Goal: Task Accomplishment & Management: Manage account settings

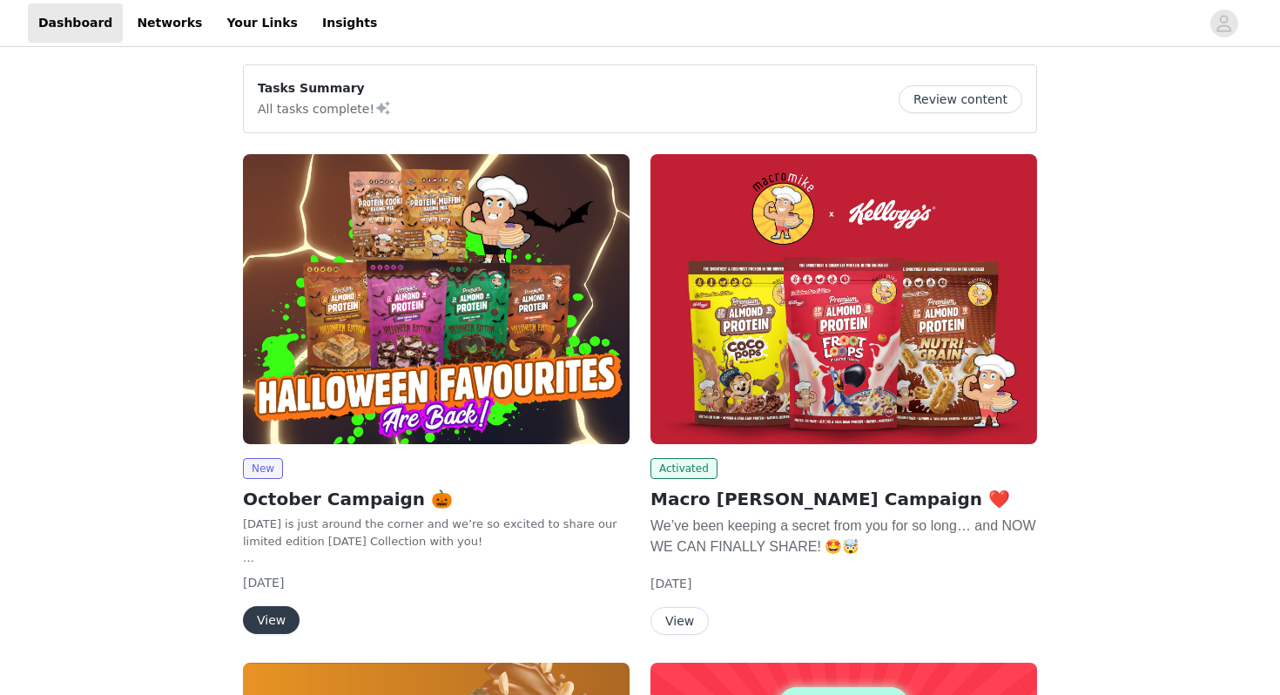
click at [490, 387] on img at bounding box center [436, 299] width 387 height 290
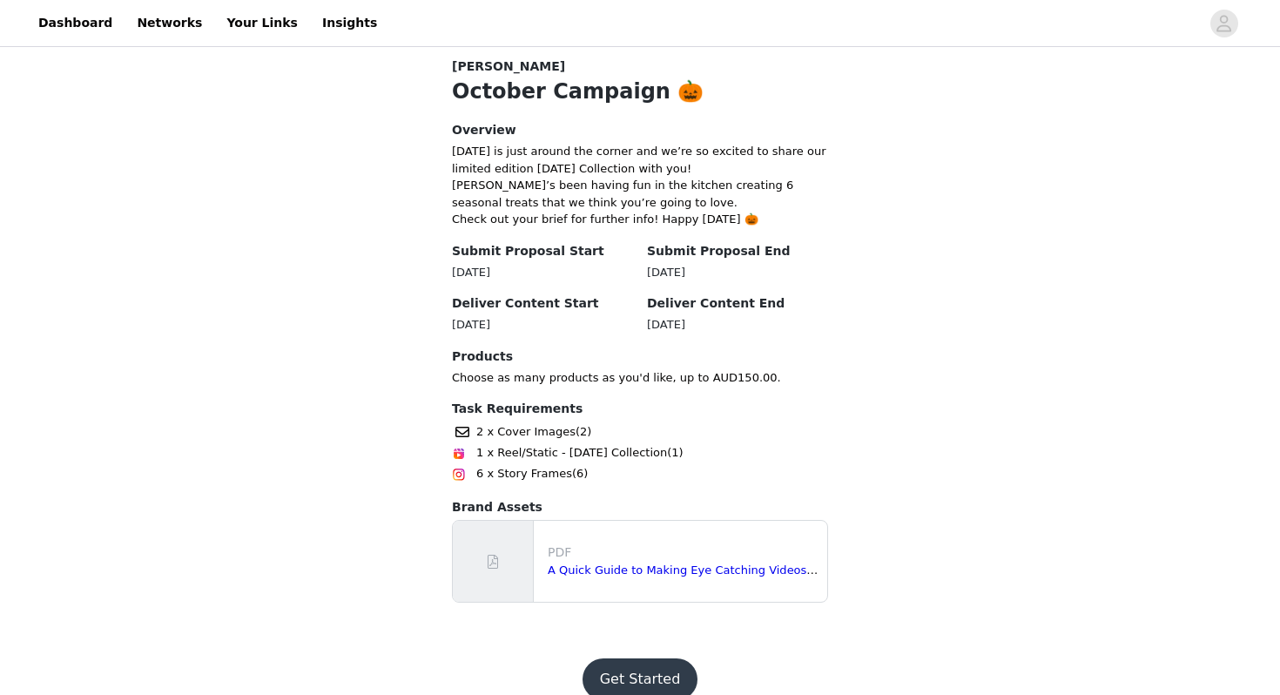
scroll to position [377, 0]
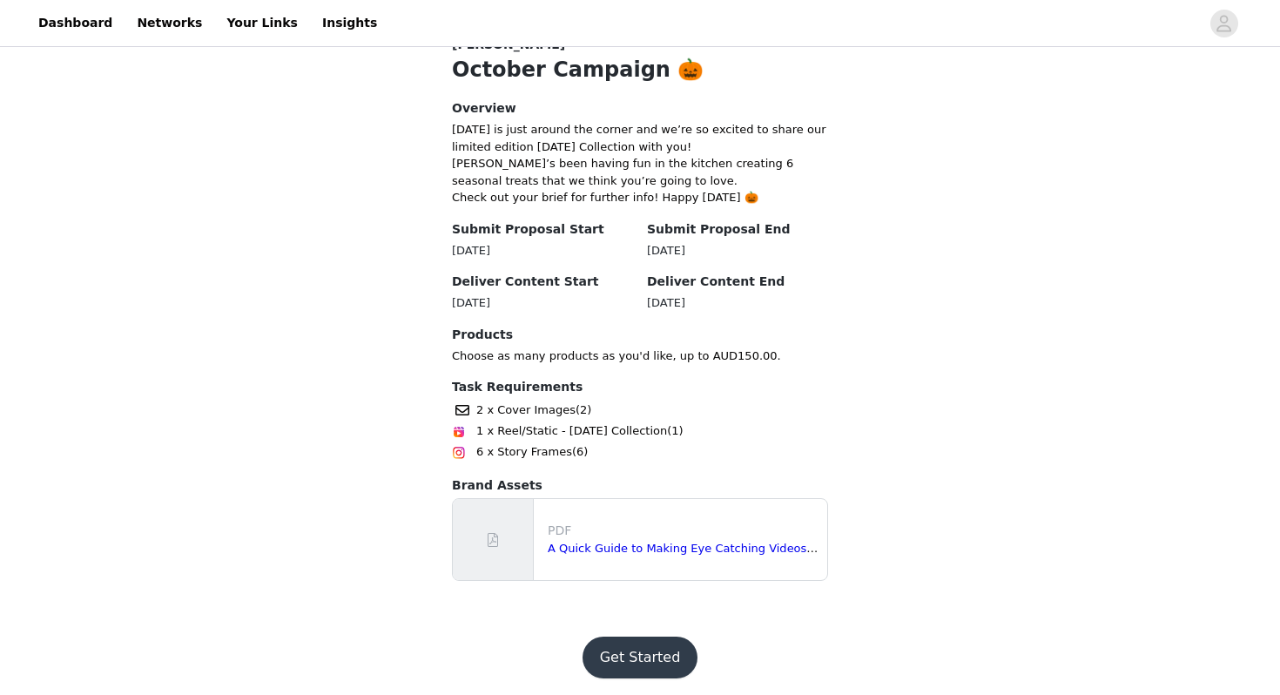
click at [654, 642] on button "Get Started" at bounding box center [641, 658] width 116 height 42
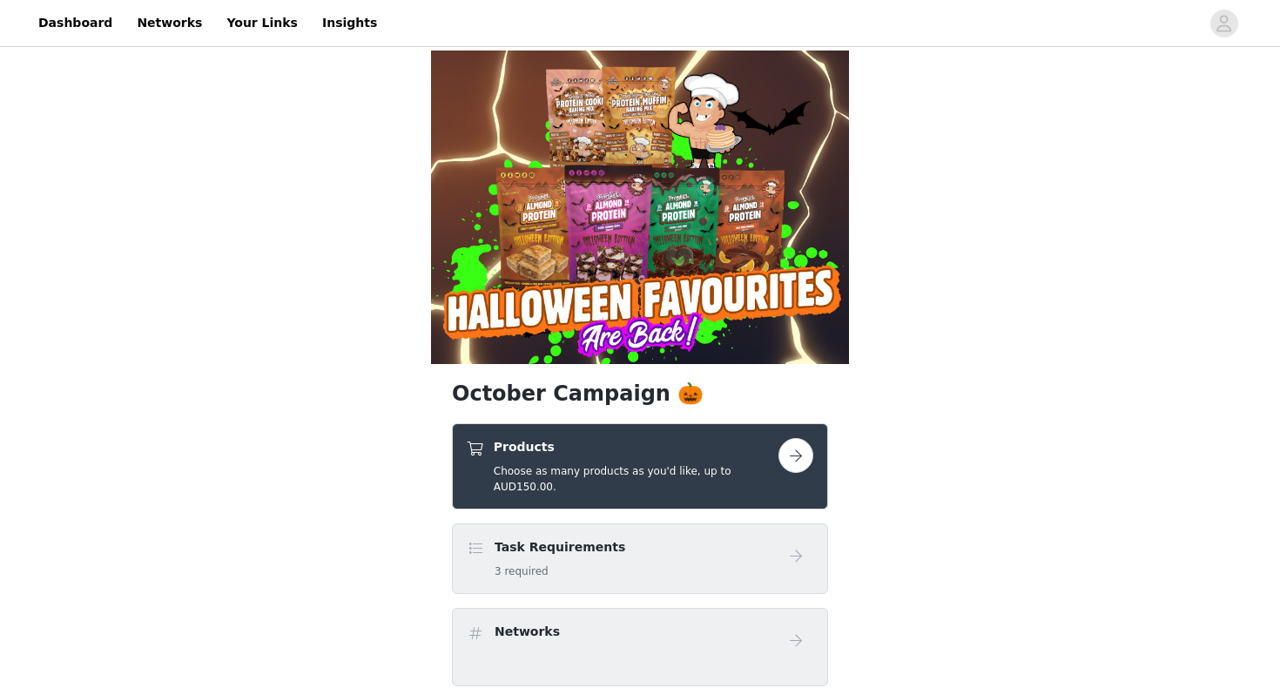
click at [780, 458] on button "button" at bounding box center [795, 455] width 35 height 35
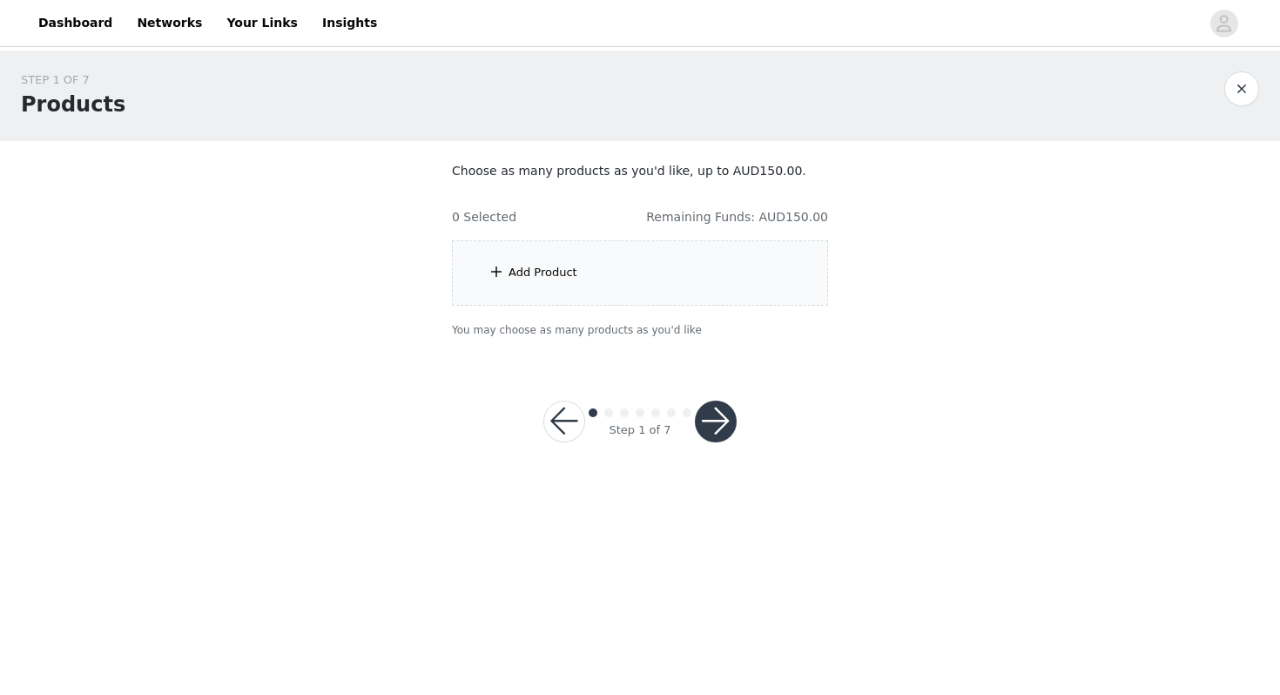
click at [586, 258] on div "Add Product" at bounding box center [640, 272] width 376 height 65
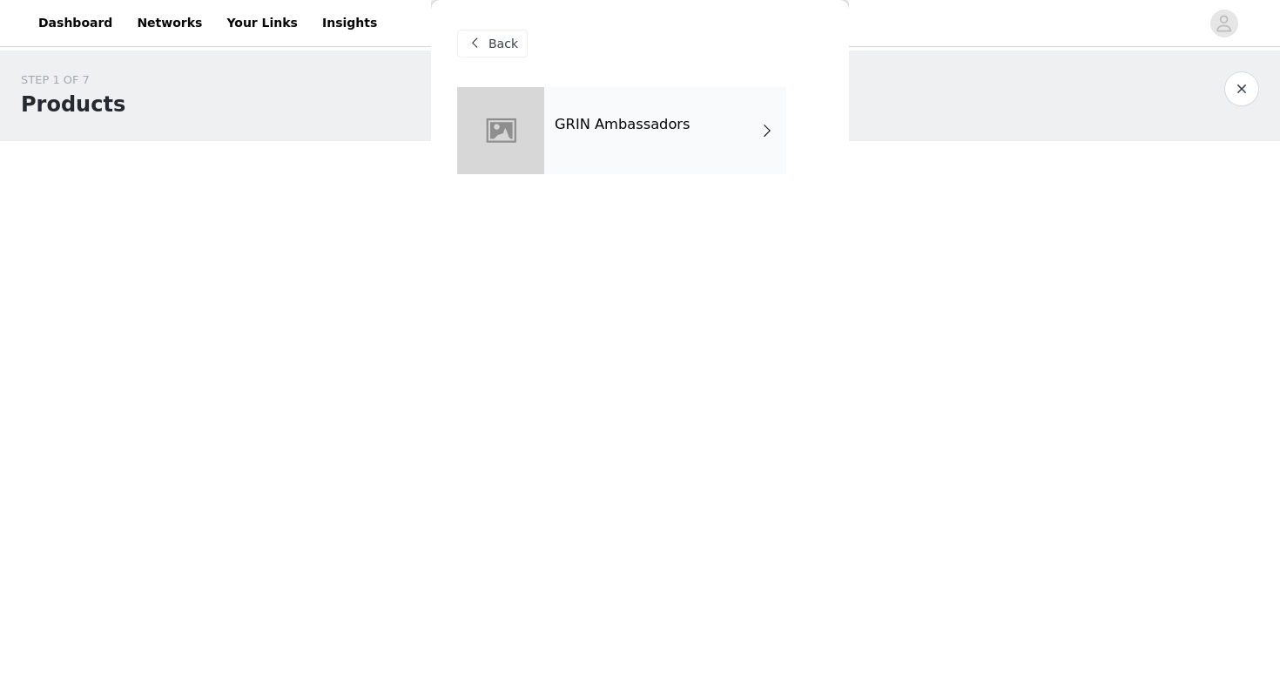
click at [627, 145] on div "GRIN Ambassadors" at bounding box center [665, 130] width 242 height 87
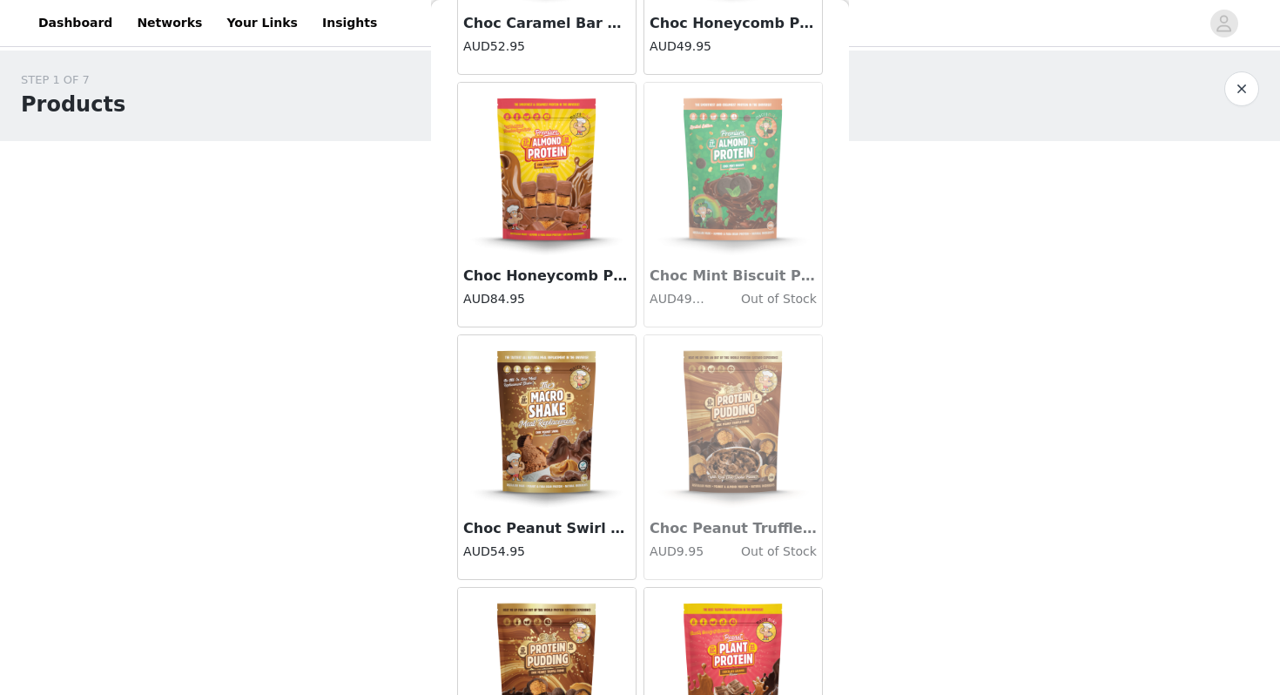
scroll to position [1970, 0]
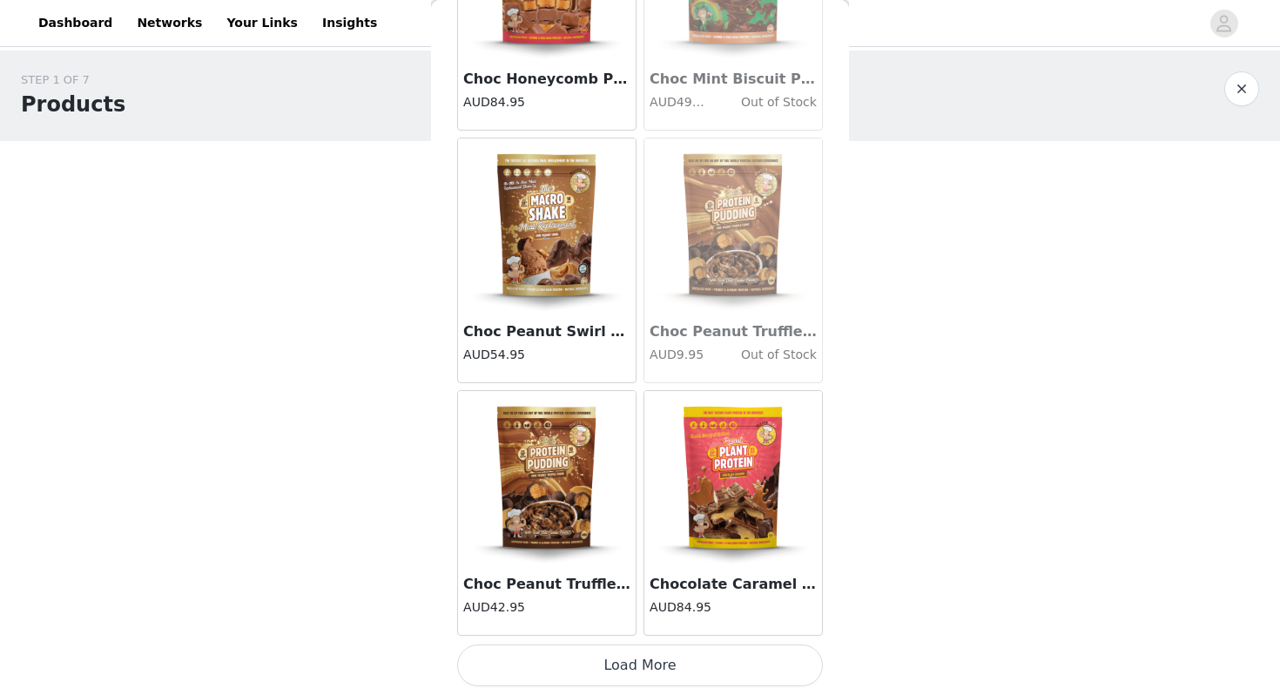
click at [640, 670] on button "Load More" at bounding box center [640, 665] width 366 height 42
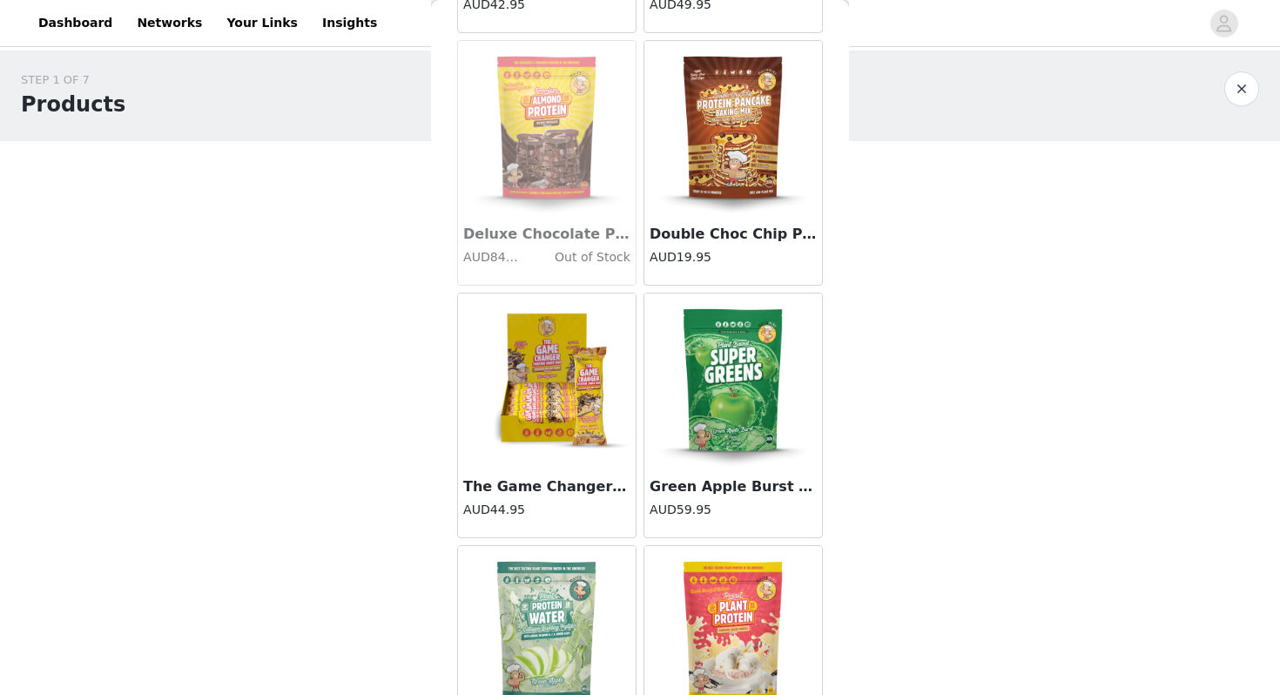
scroll to position [4495, 0]
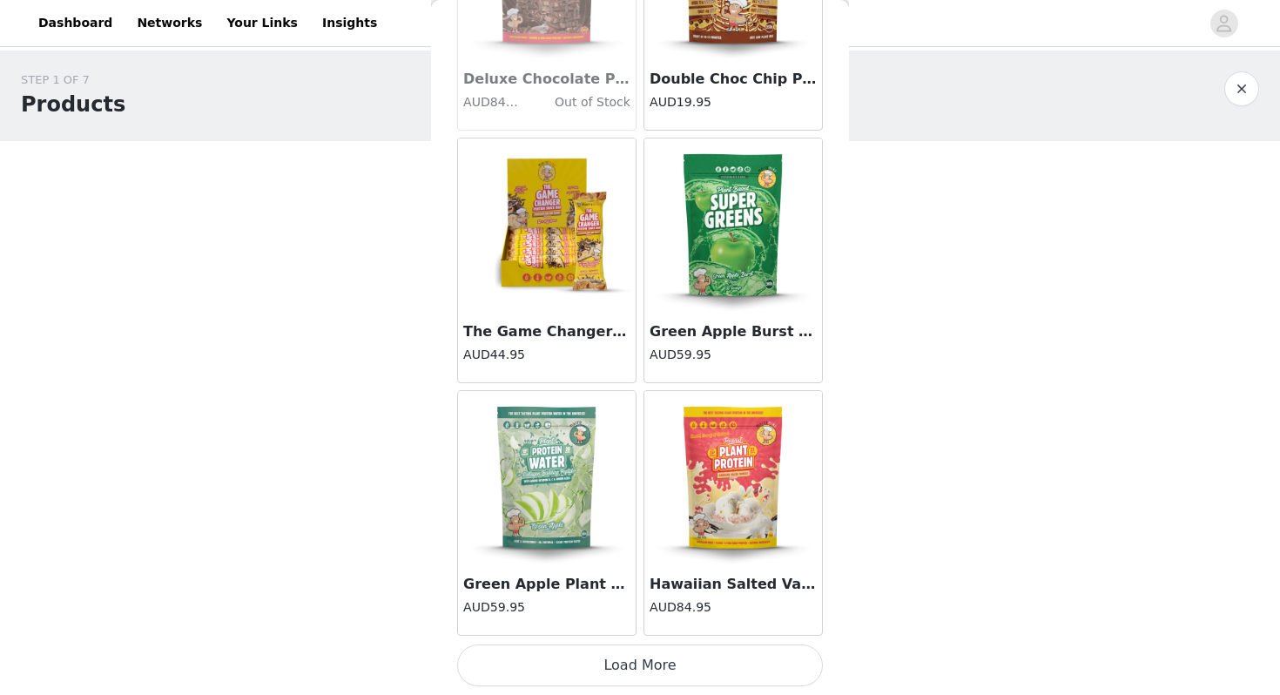
click at [653, 653] on button "Load More" at bounding box center [640, 665] width 366 height 42
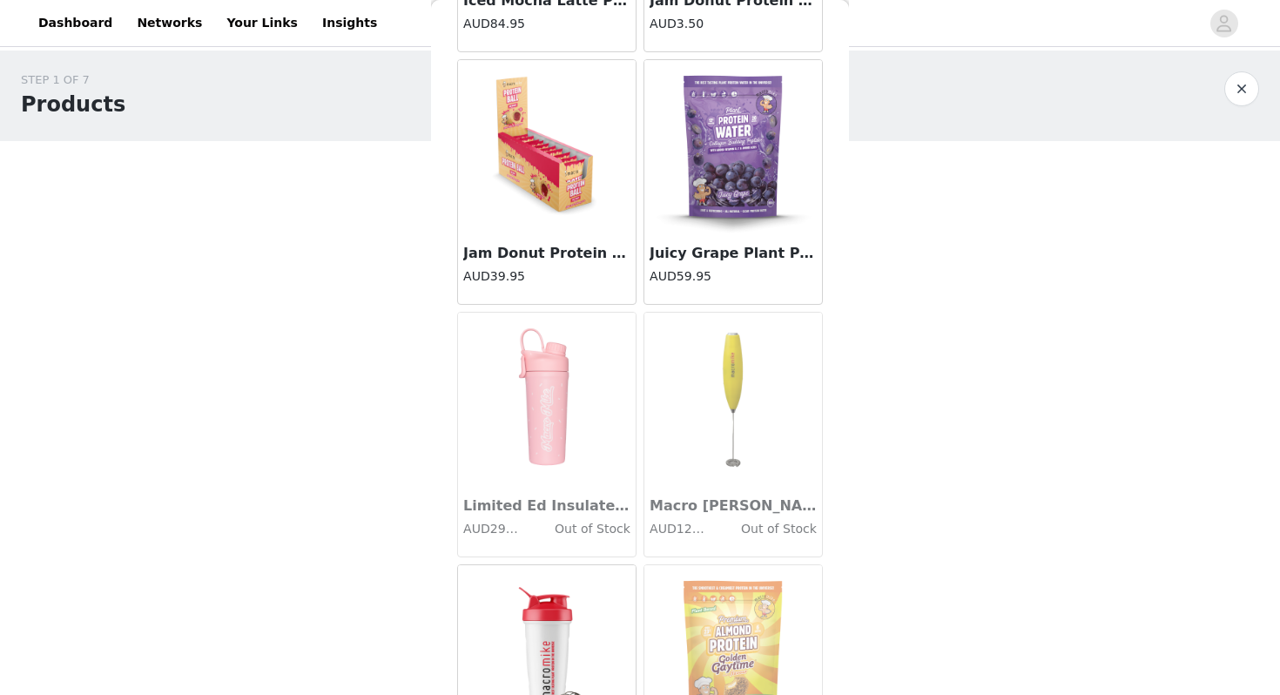
scroll to position [5616, 0]
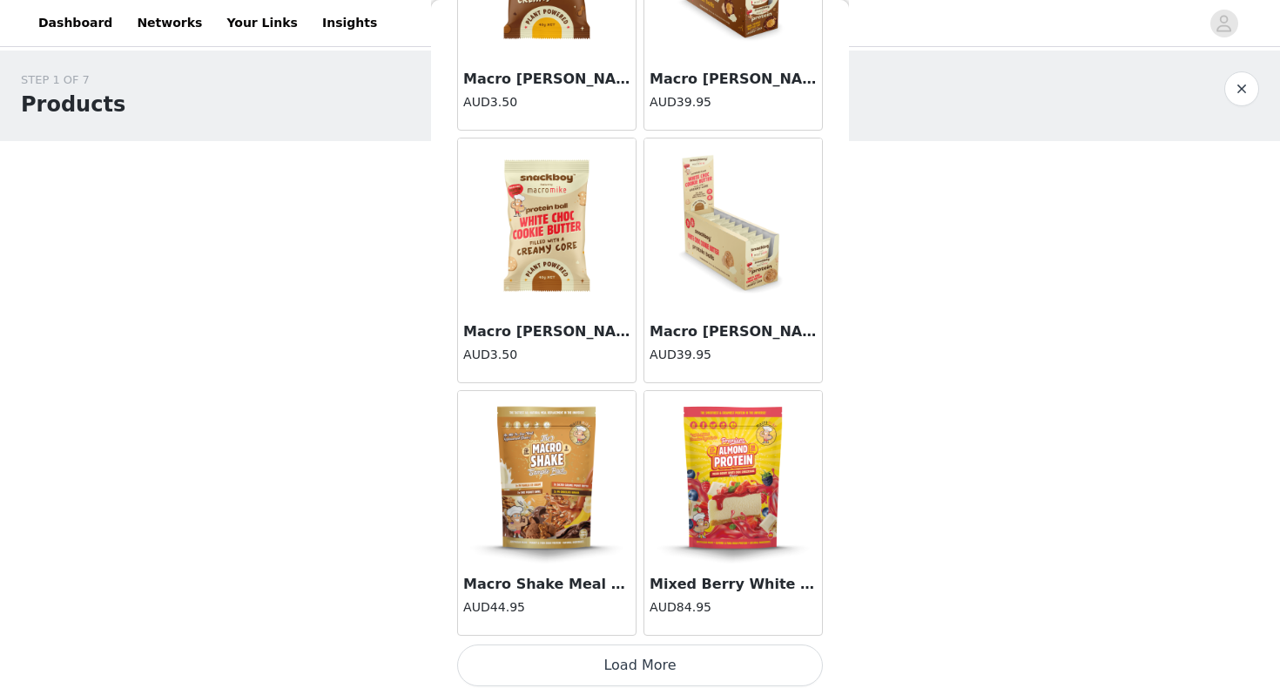
click at [650, 659] on button "Load More" at bounding box center [640, 665] width 366 height 42
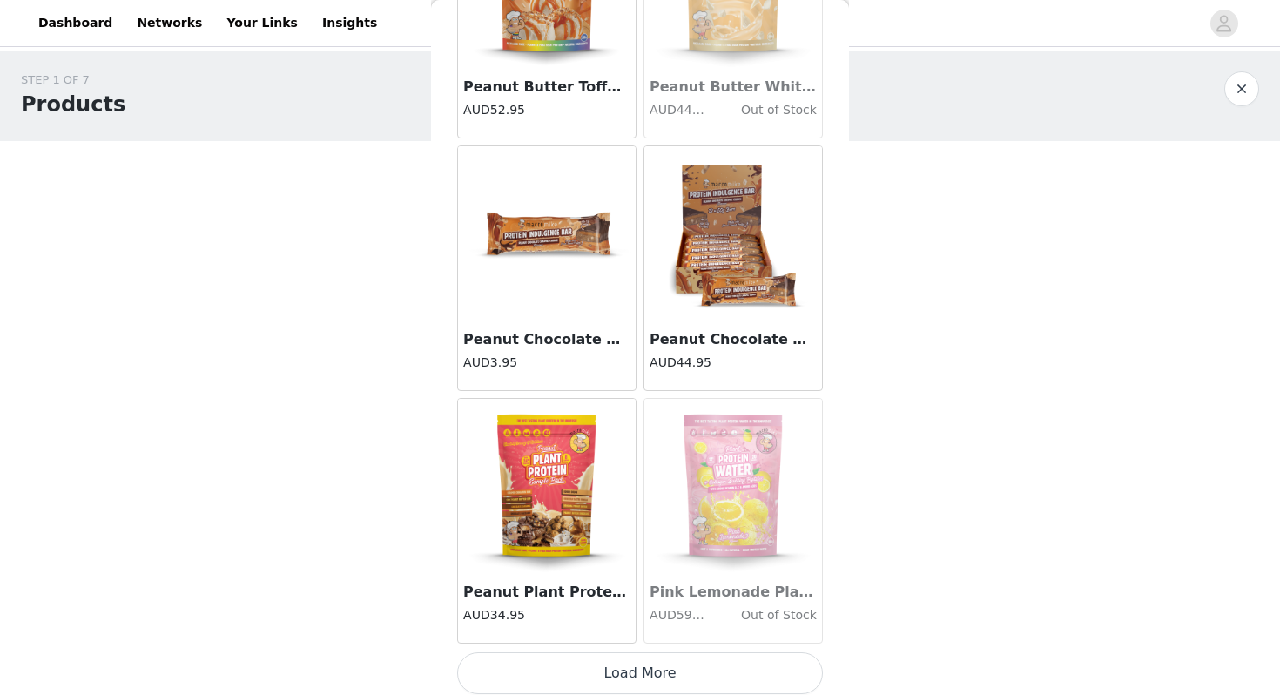
scroll to position [9545, 0]
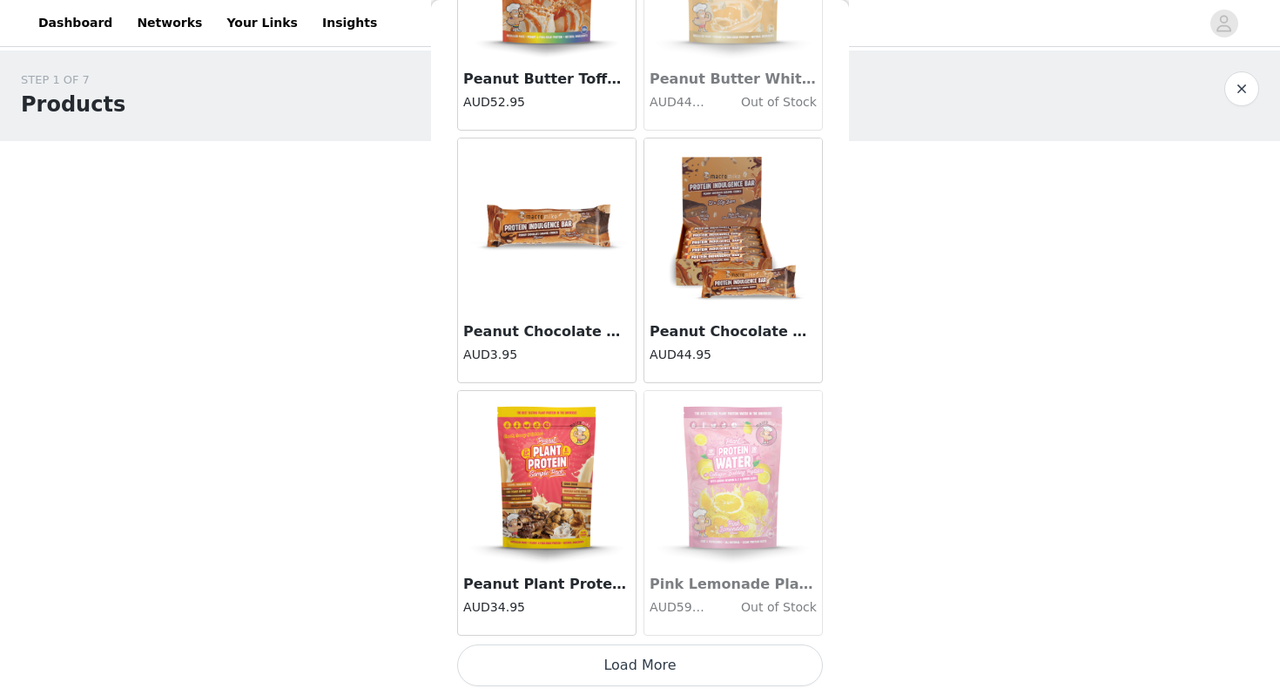
click at [635, 664] on button "Load More" at bounding box center [640, 665] width 366 height 42
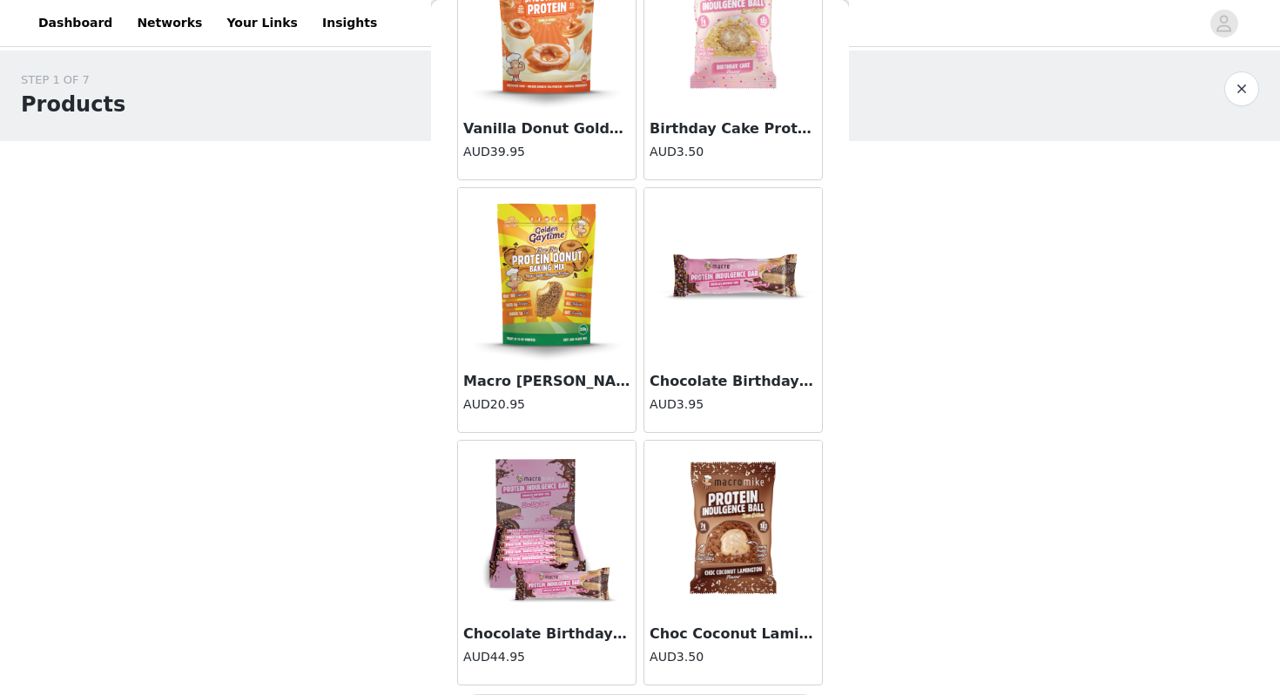
scroll to position [12070, 0]
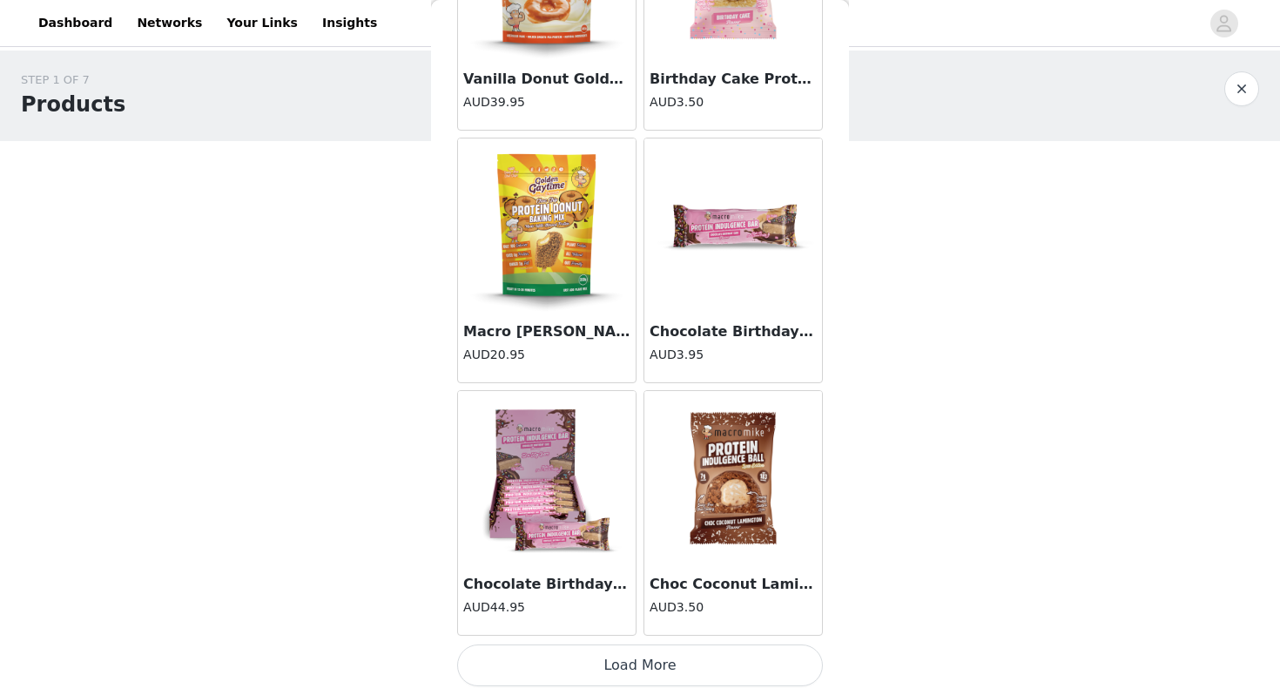
click at [630, 651] on button "Load More" at bounding box center [640, 665] width 366 height 42
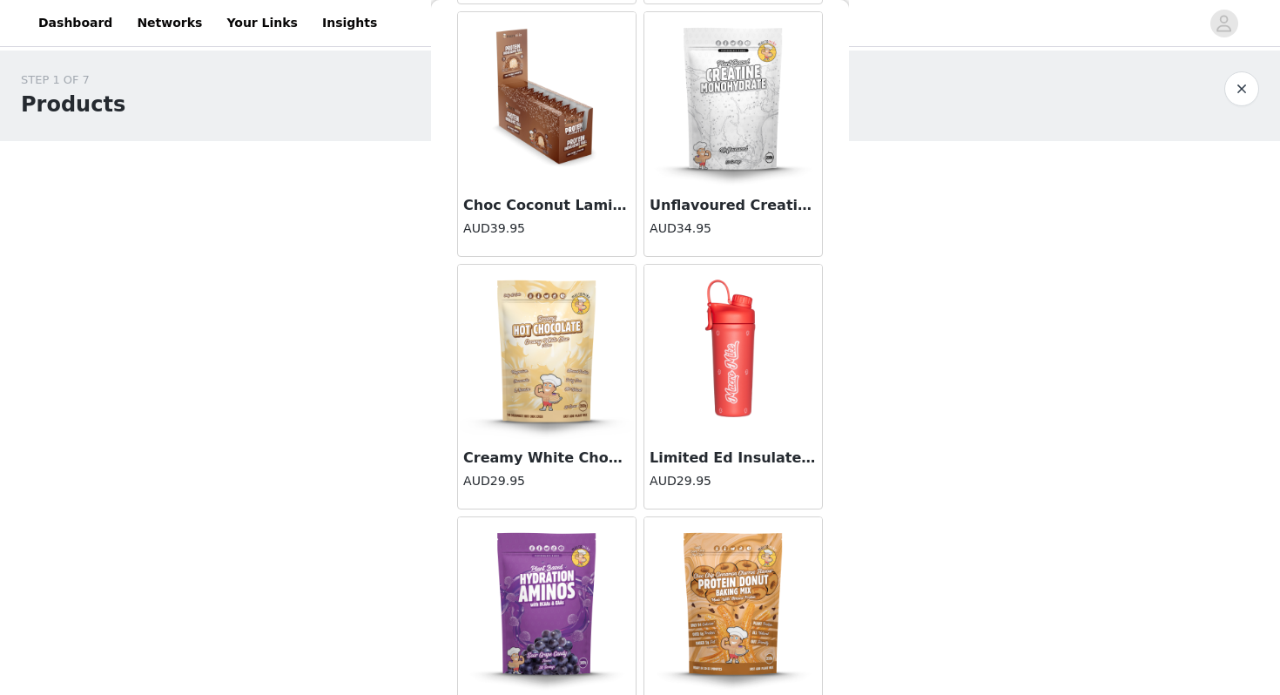
scroll to position [14595, 0]
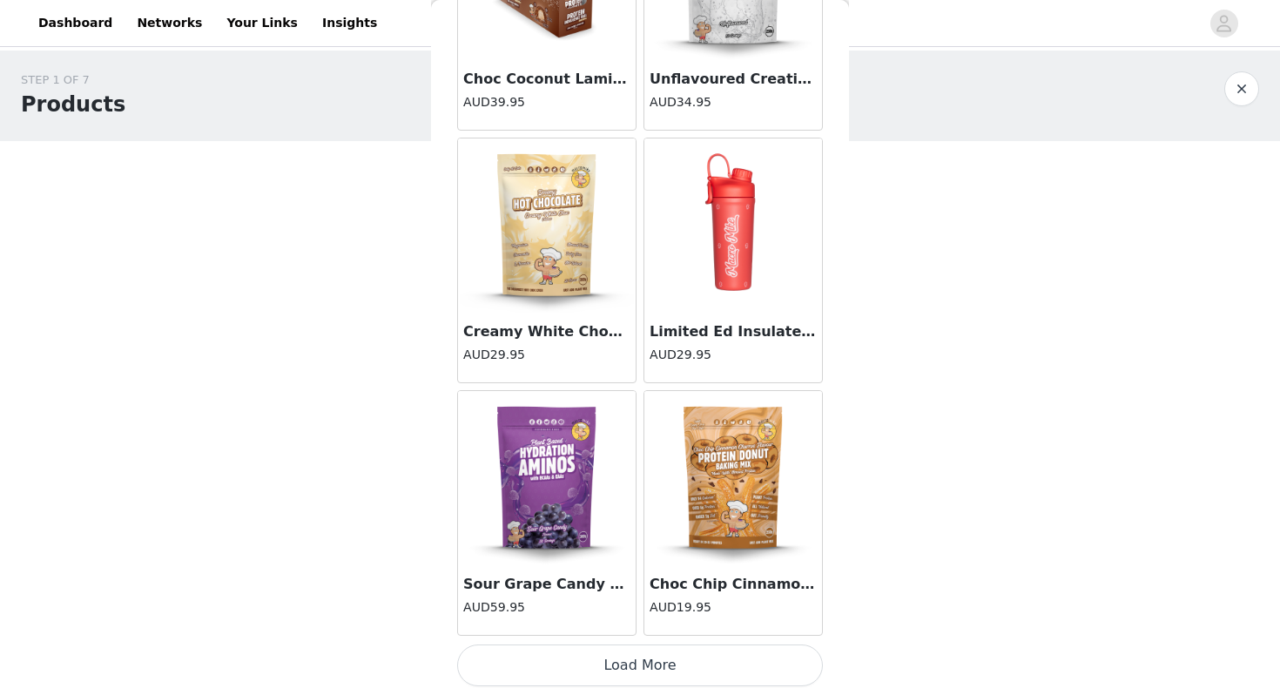
click at [643, 664] on button "Load More" at bounding box center [640, 665] width 366 height 42
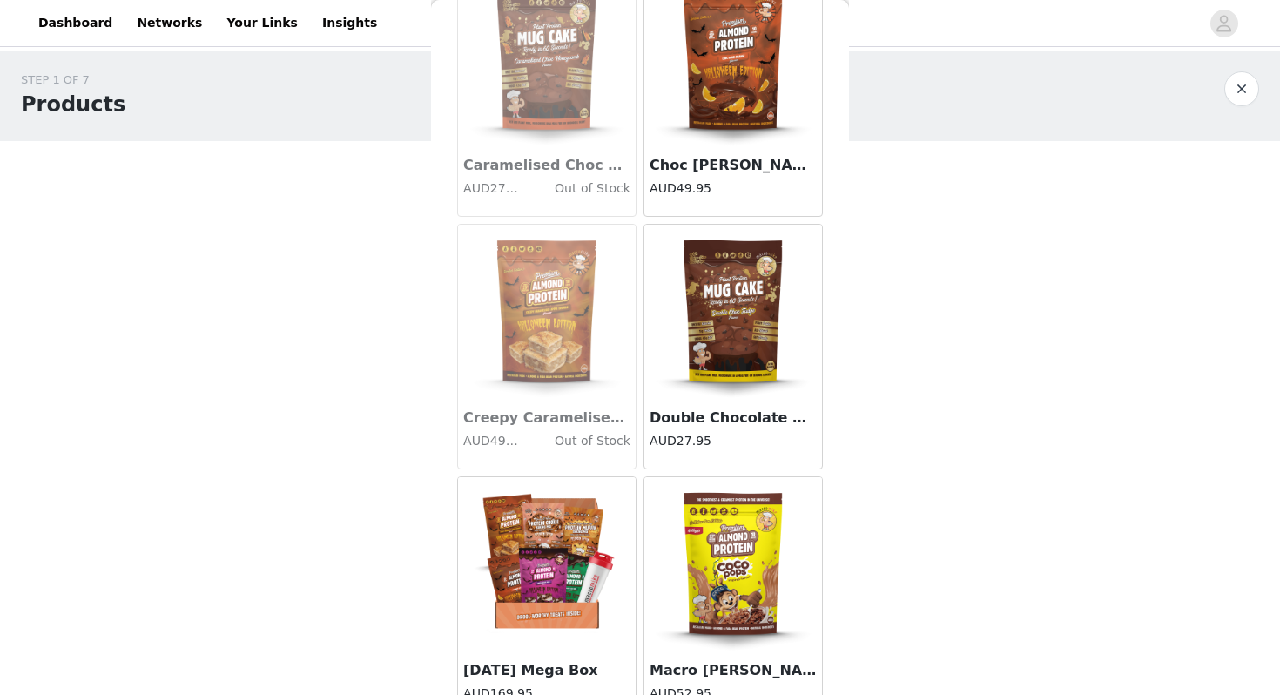
scroll to position [16893, 0]
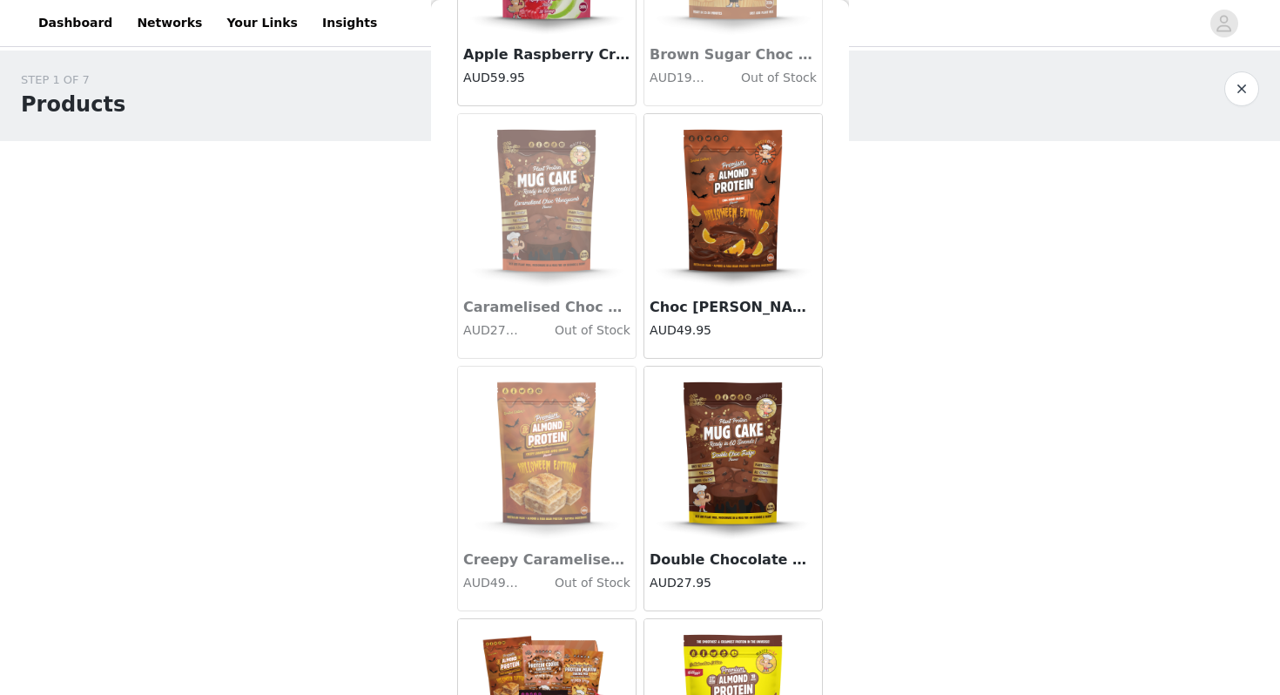
click at [744, 228] on img at bounding box center [733, 201] width 174 height 174
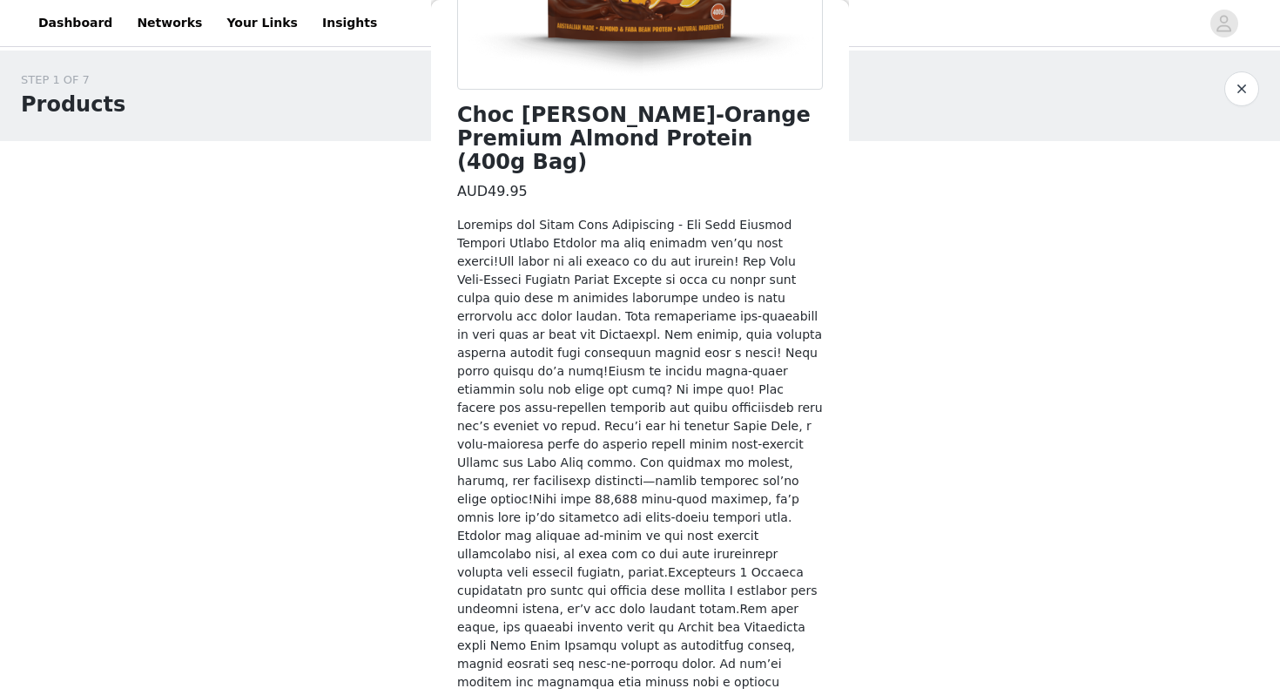
scroll to position [435, 0]
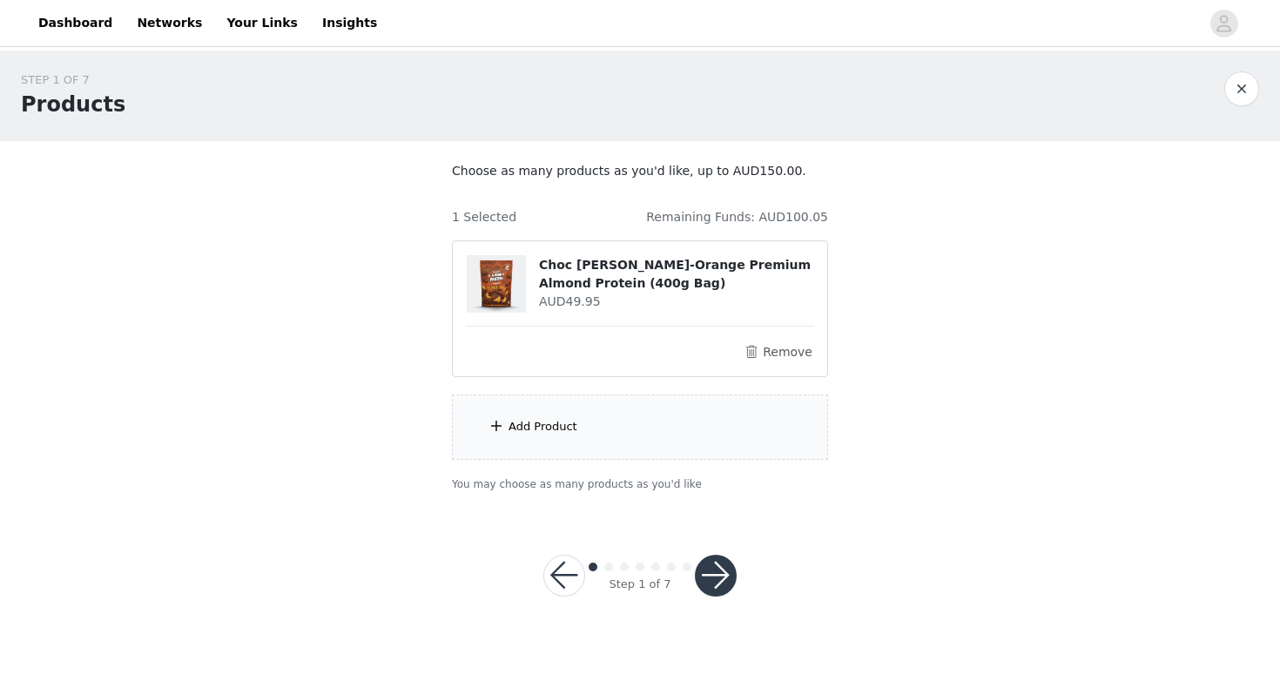
click at [540, 435] on div "Add Product" at bounding box center [640, 426] width 376 height 65
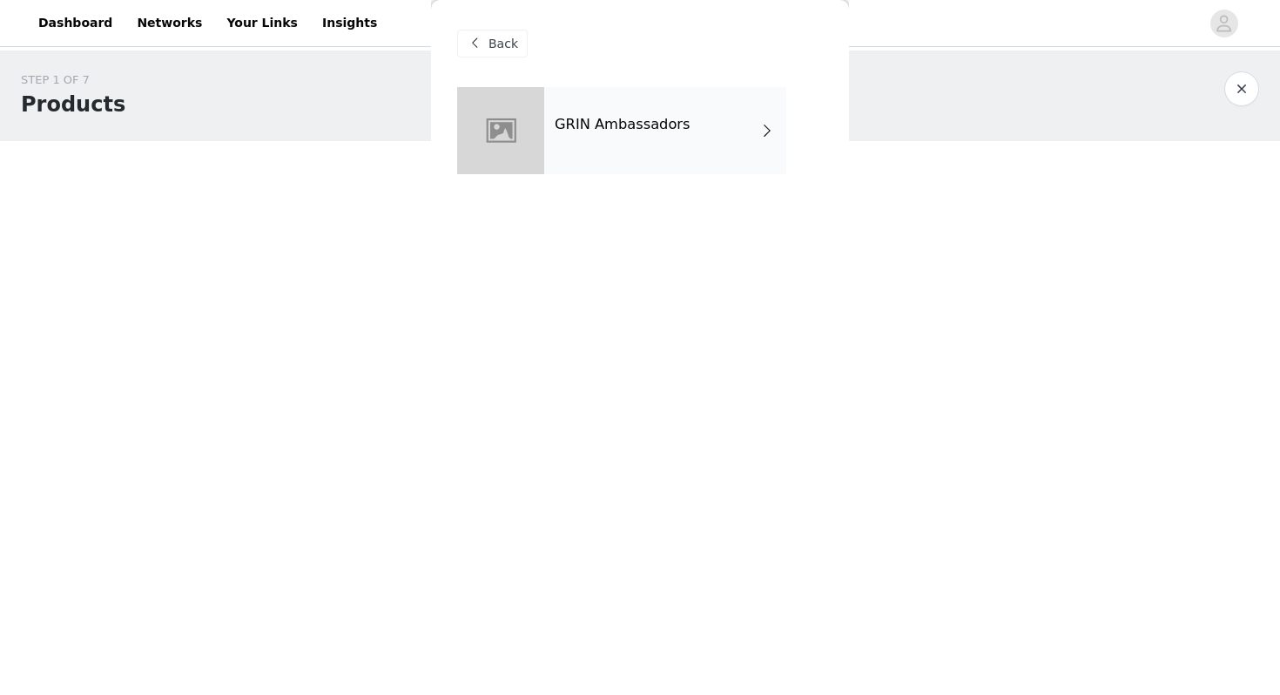
click at [673, 161] on div "GRIN Ambassadors" at bounding box center [665, 130] width 242 height 87
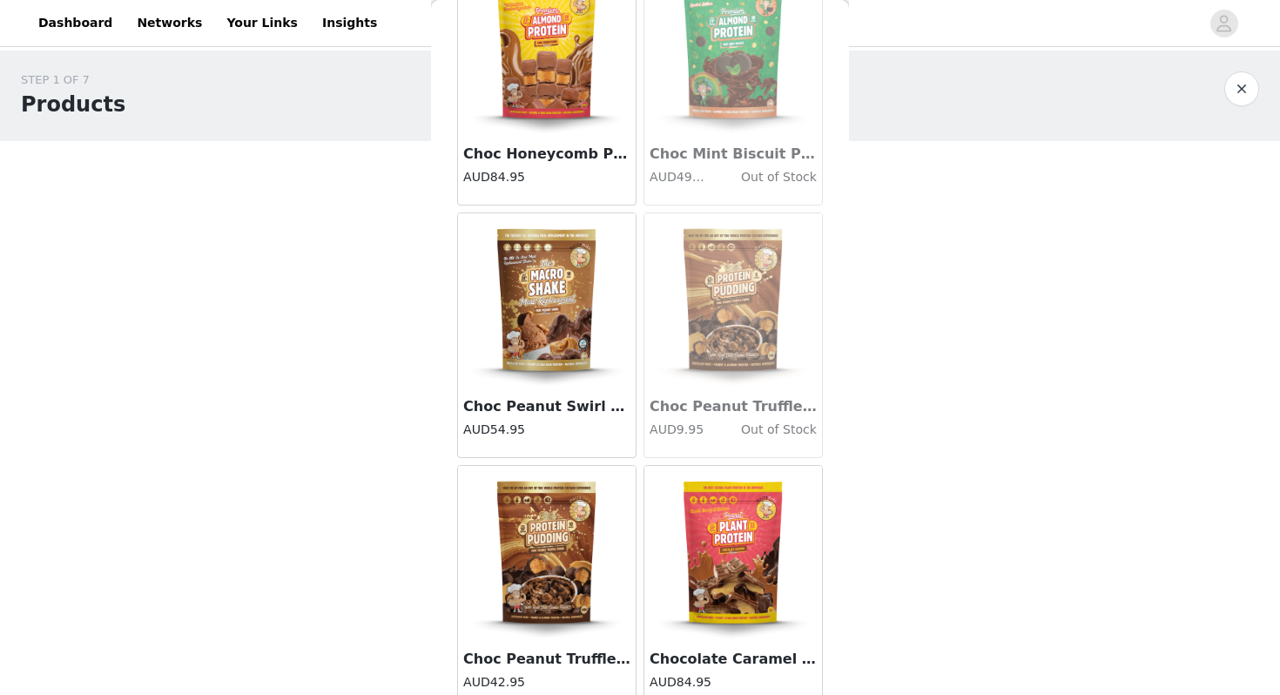
scroll to position [1970, 0]
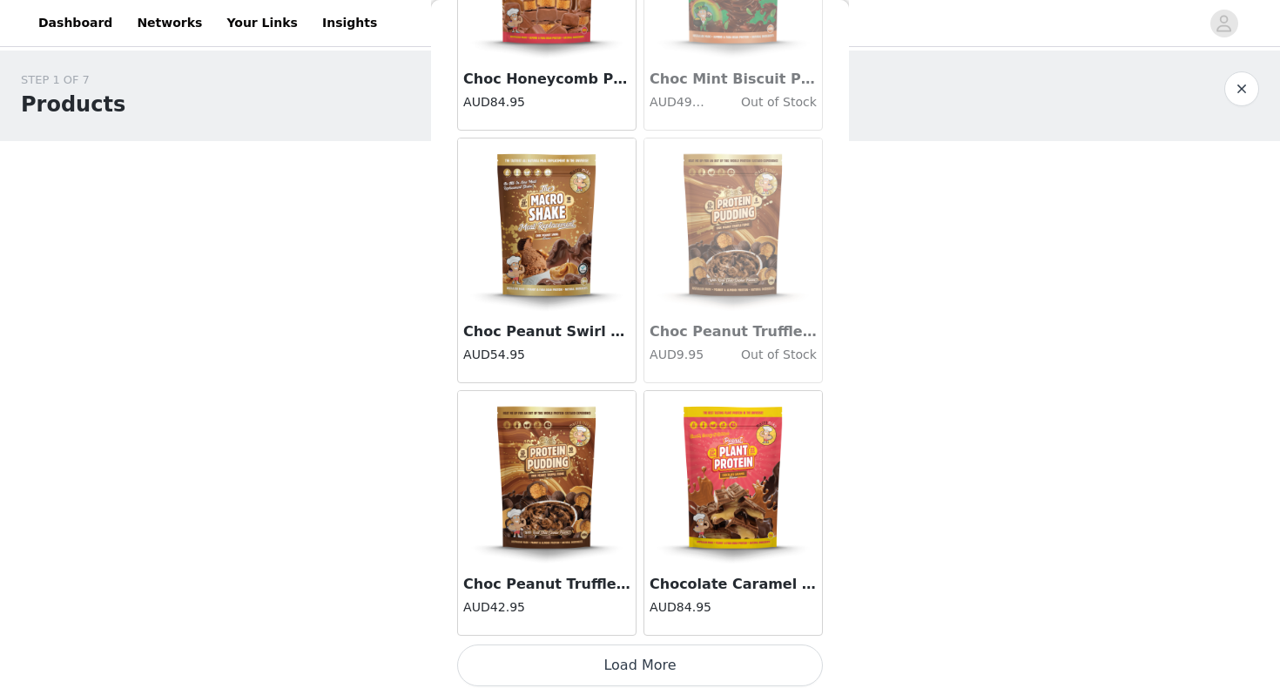
click at [651, 668] on button "Load More" at bounding box center [640, 665] width 366 height 42
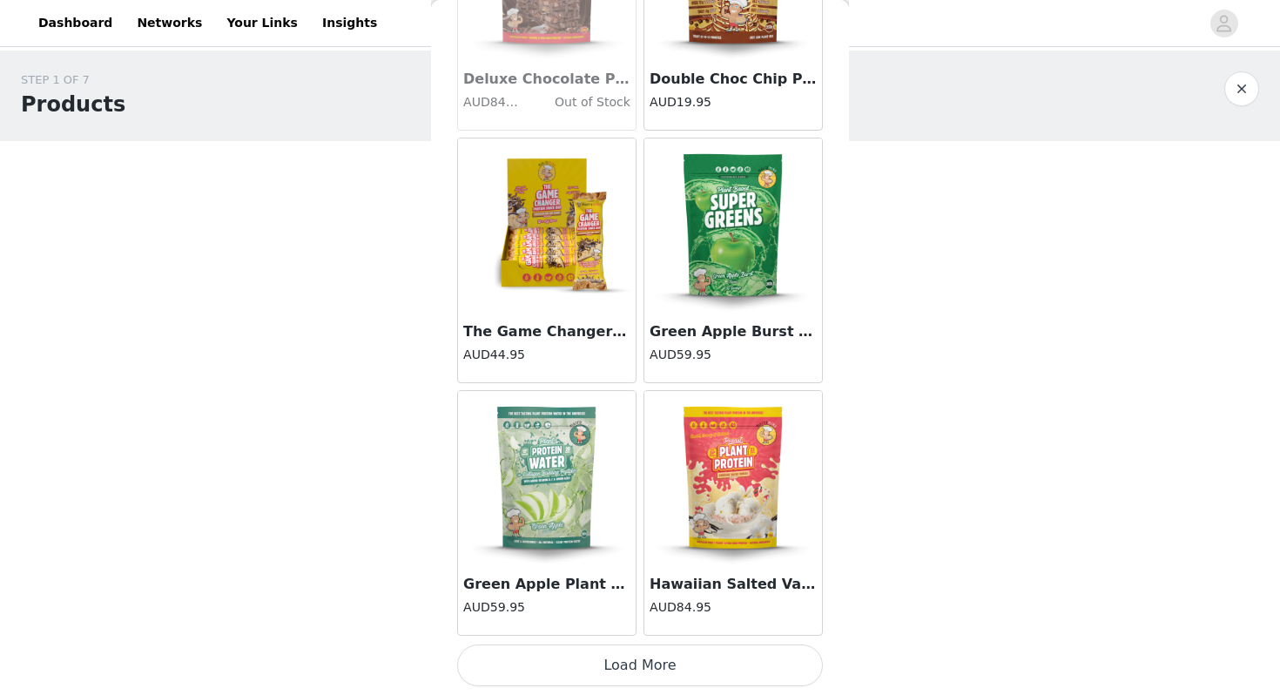
click at [630, 668] on button "Load More" at bounding box center [640, 665] width 366 height 42
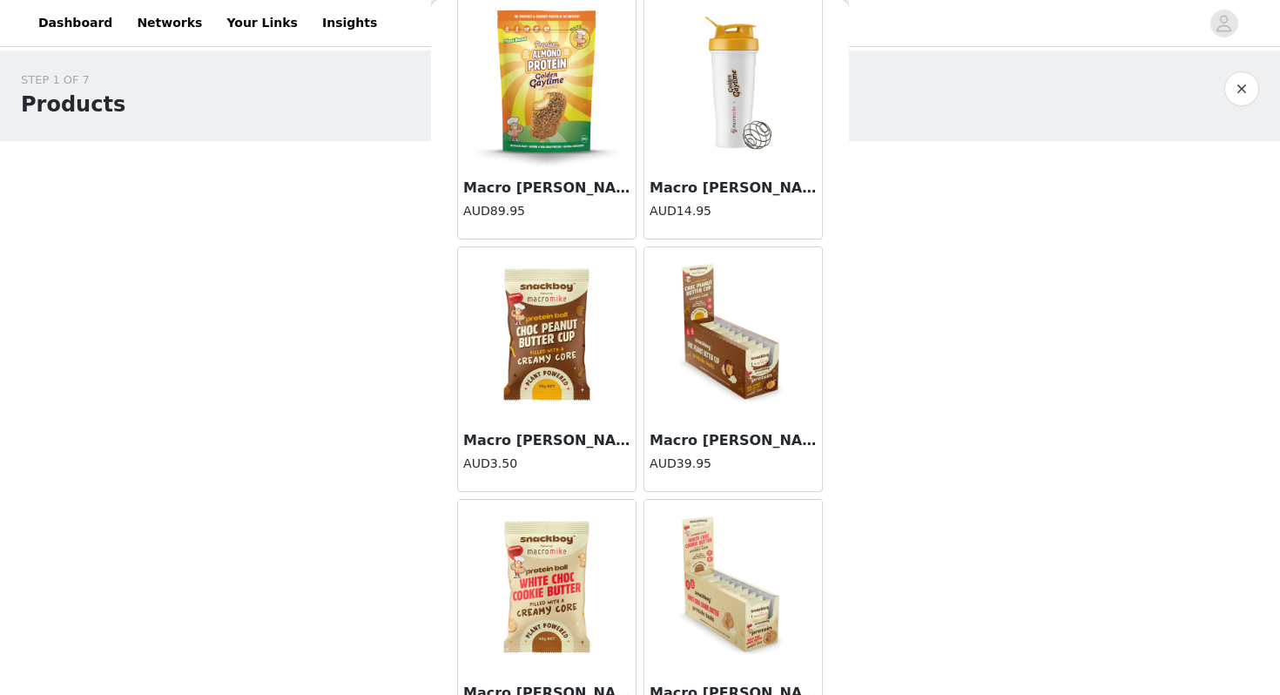
scroll to position [7020, 0]
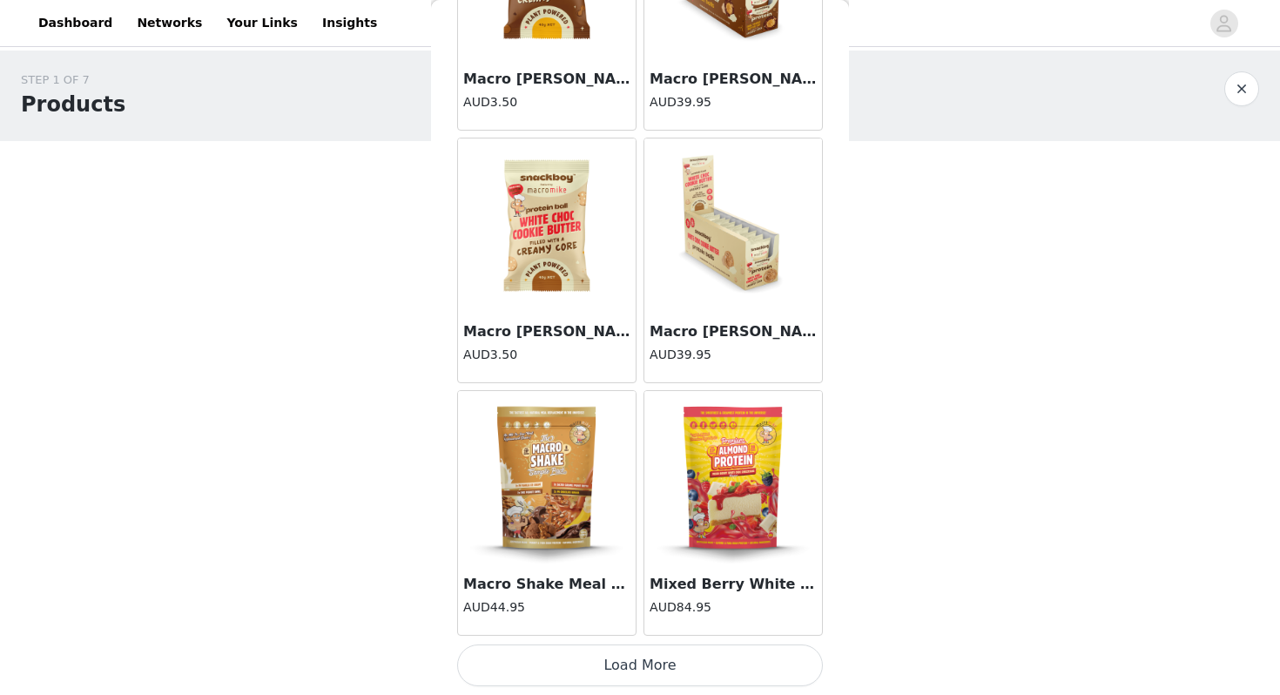
click at [625, 678] on button "Load More" at bounding box center [640, 665] width 366 height 42
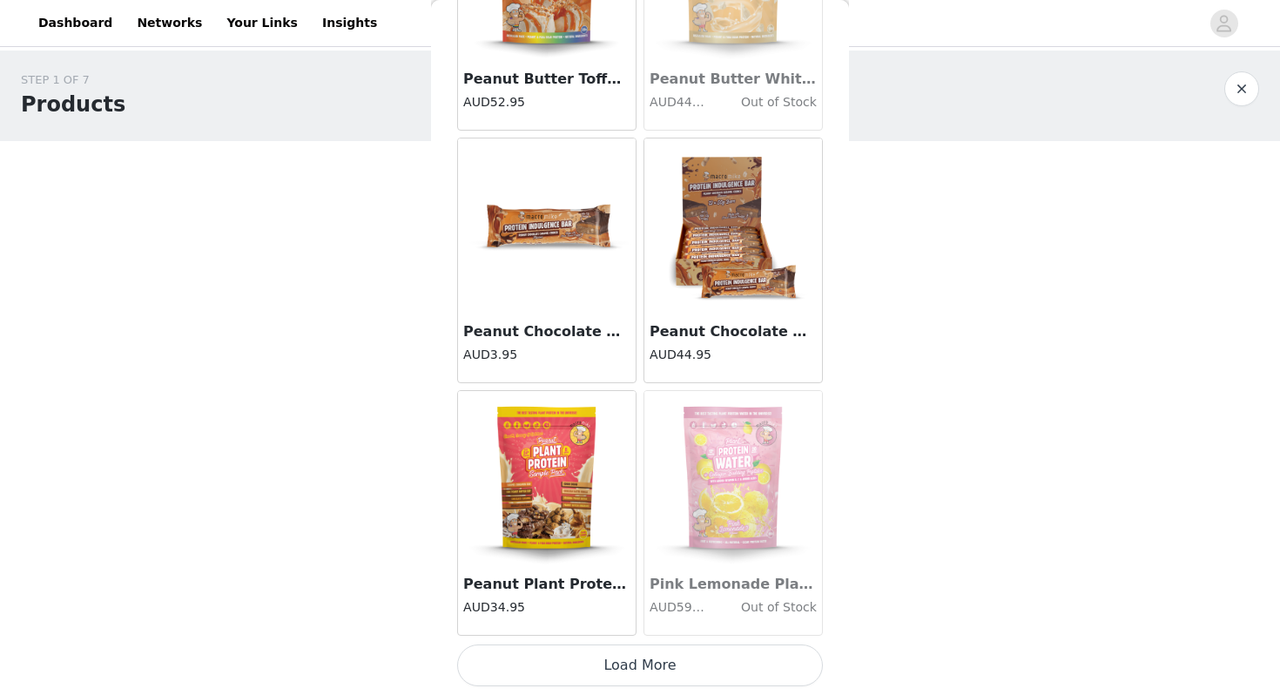
click at [628, 670] on button "Load More" at bounding box center [640, 665] width 366 height 42
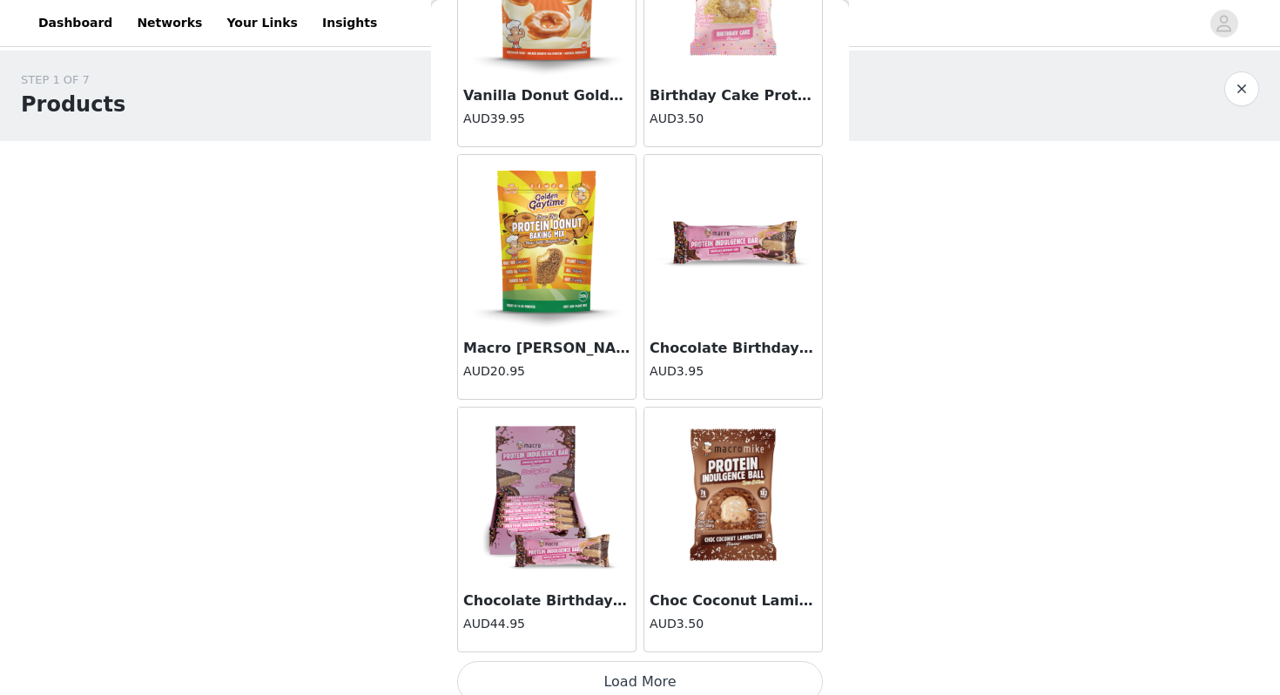
scroll to position [12070, 0]
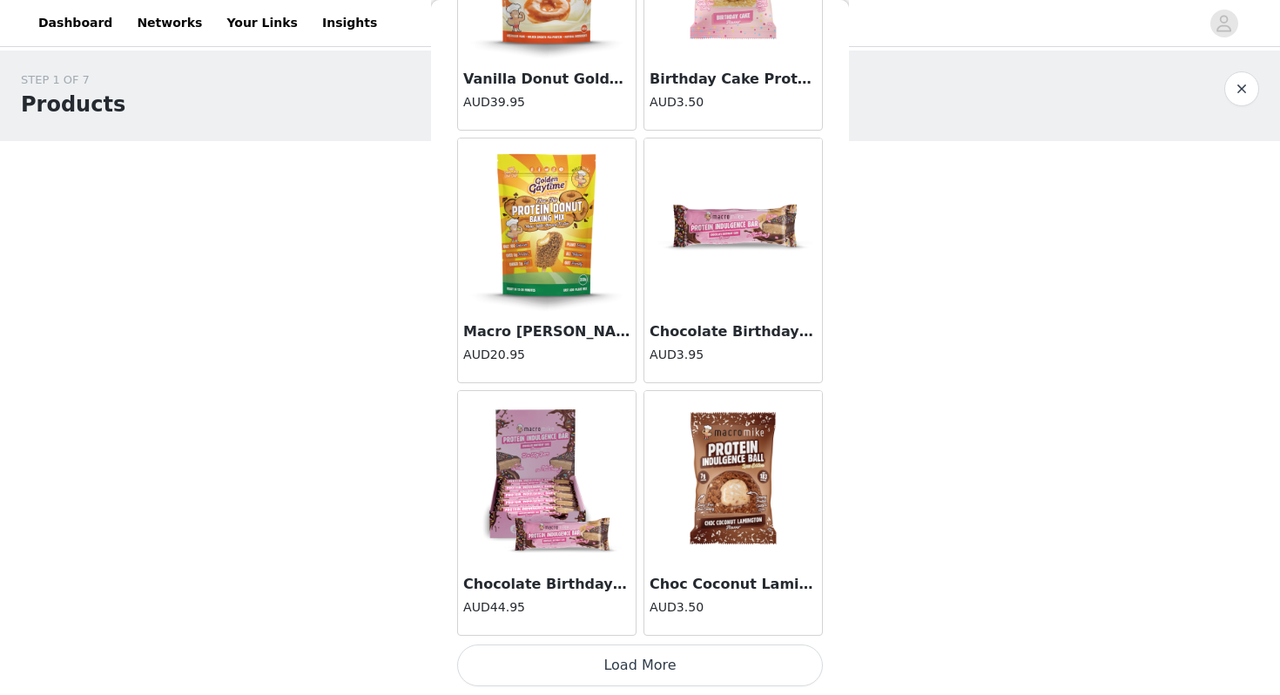
click at [640, 670] on button "Load More" at bounding box center [640, 665] width 366 height 42
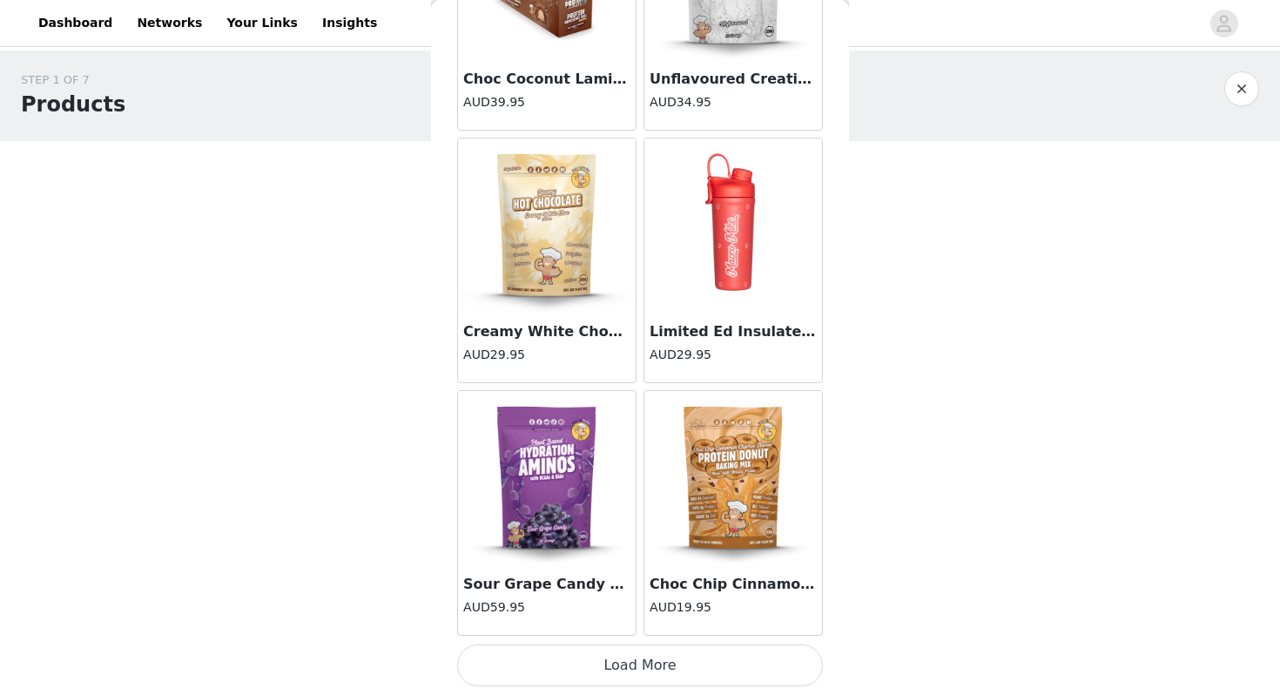
click at [630, 673] on button "Load More" at bounding box center [640, 665] width 366 height 42
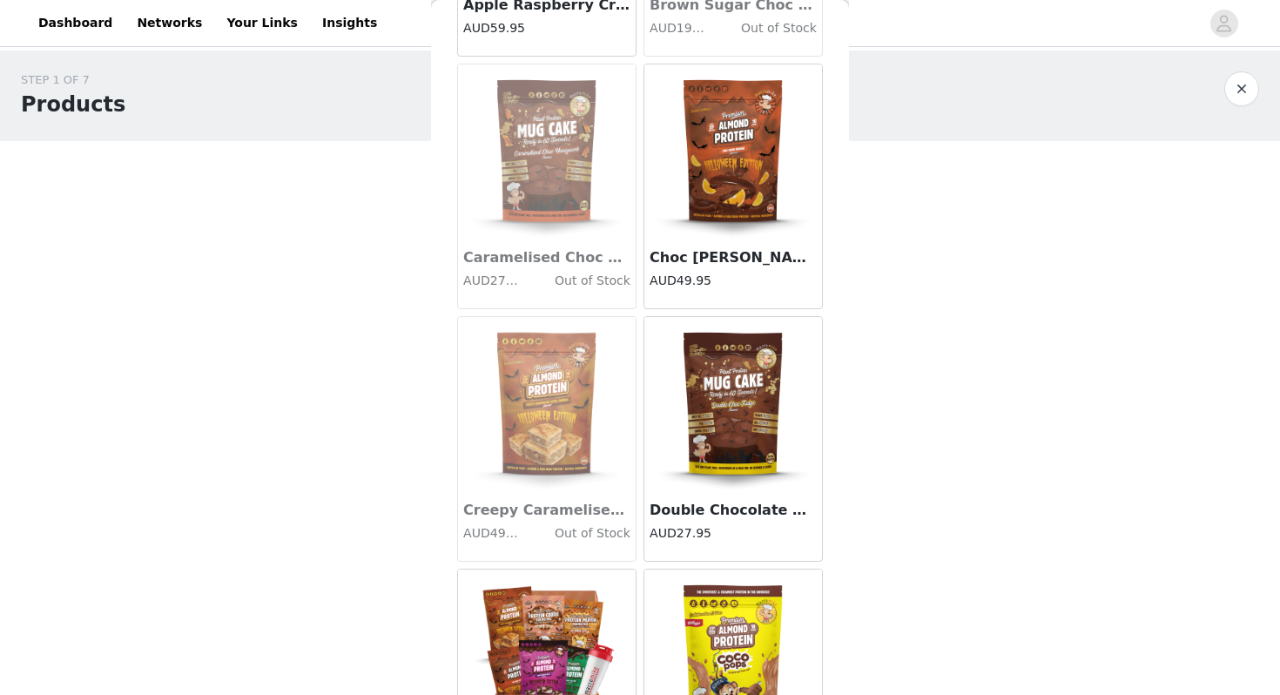
scroll to position [17121, 0]
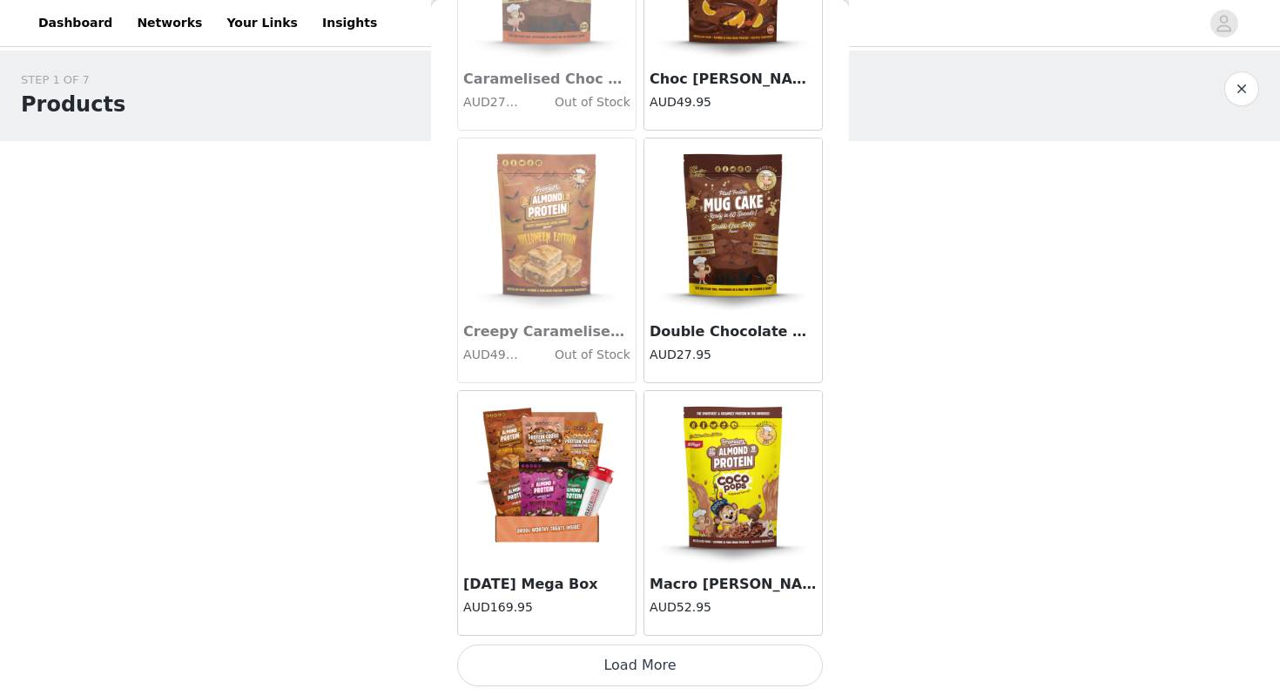
click at [640, 670] on button "Load More" at bounding box center [640, 665] width 366 height 42
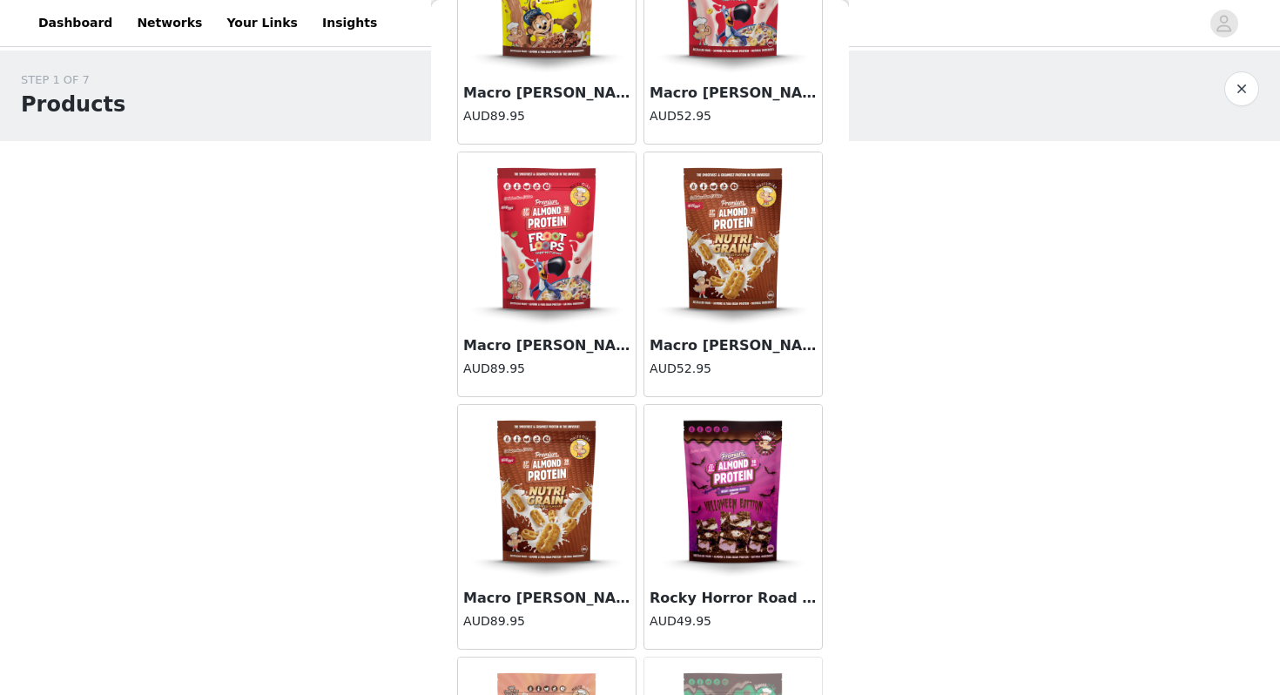
scroll to position [17873, 0]
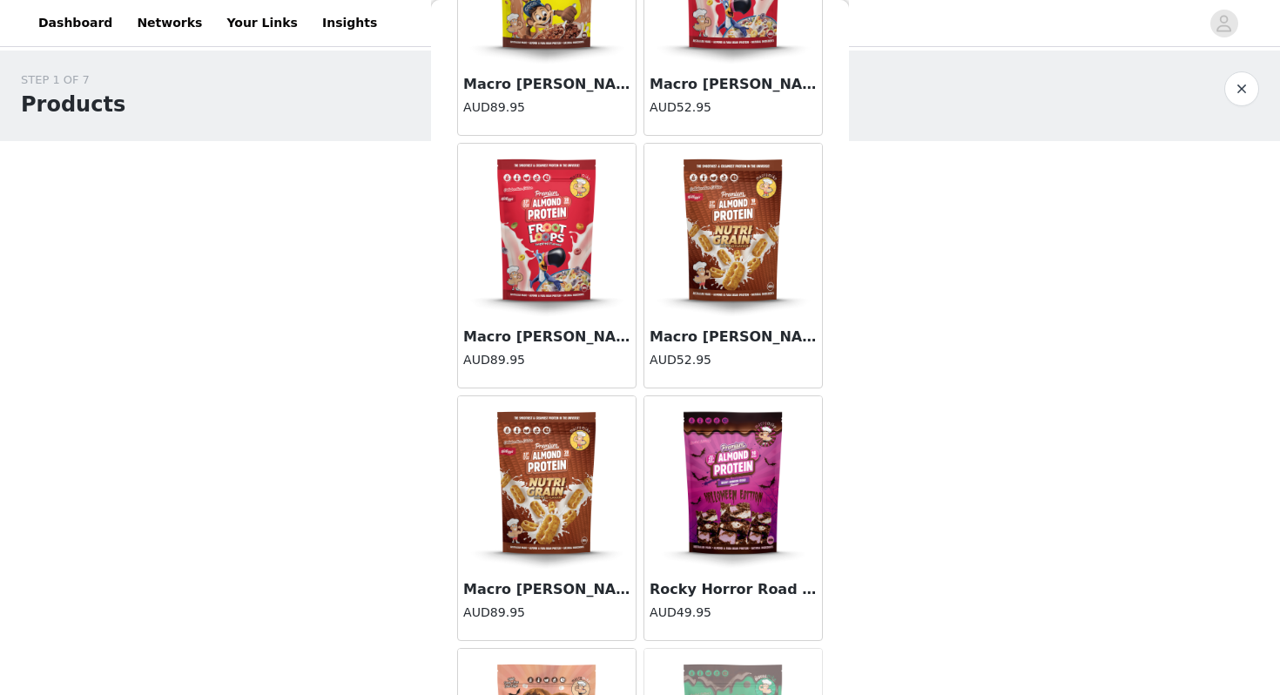
click at [729, 535] on img at bounding box center [733, 483] width 174 height 174
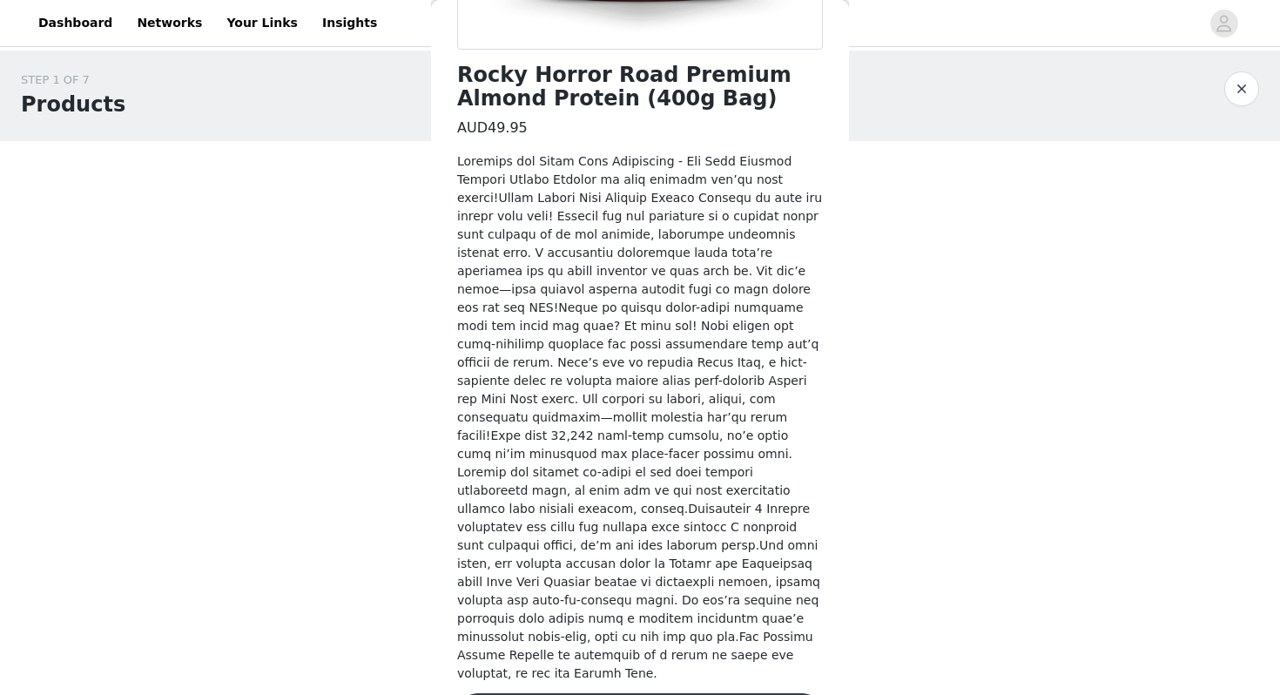
scroll to position [435, 0]
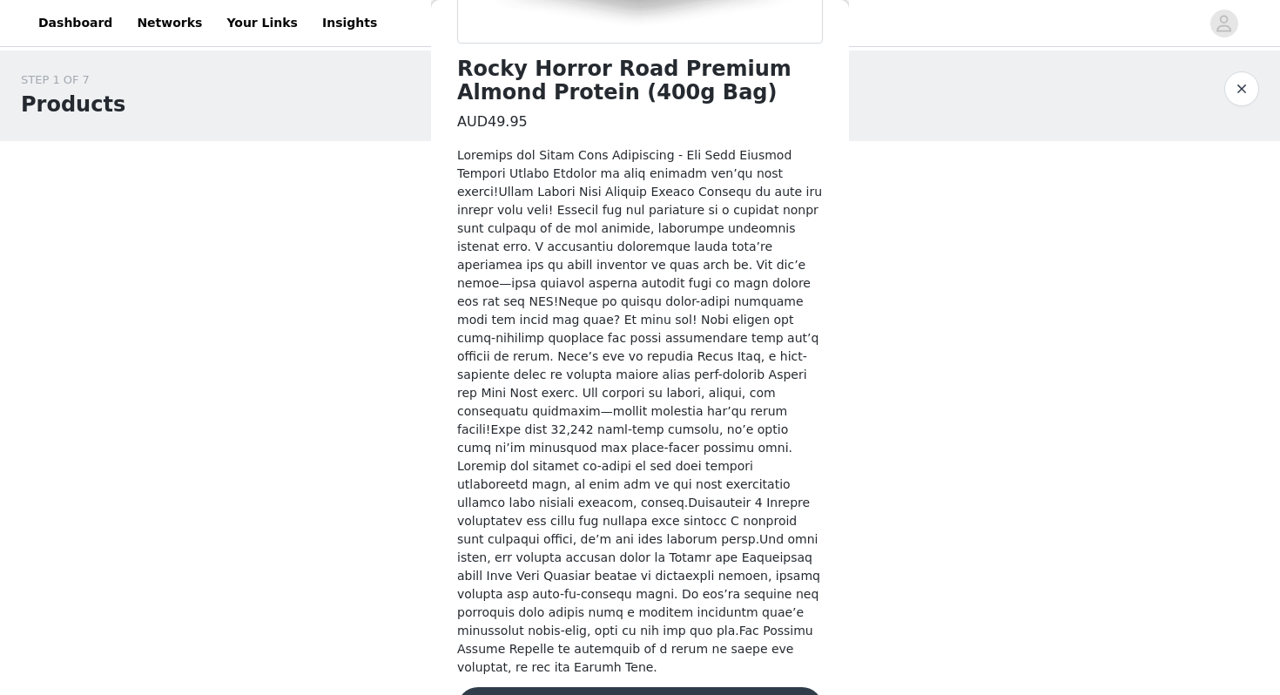
click at [666, 687] on button "Add Product" at bounding box center [640, 708] width 366 height 42
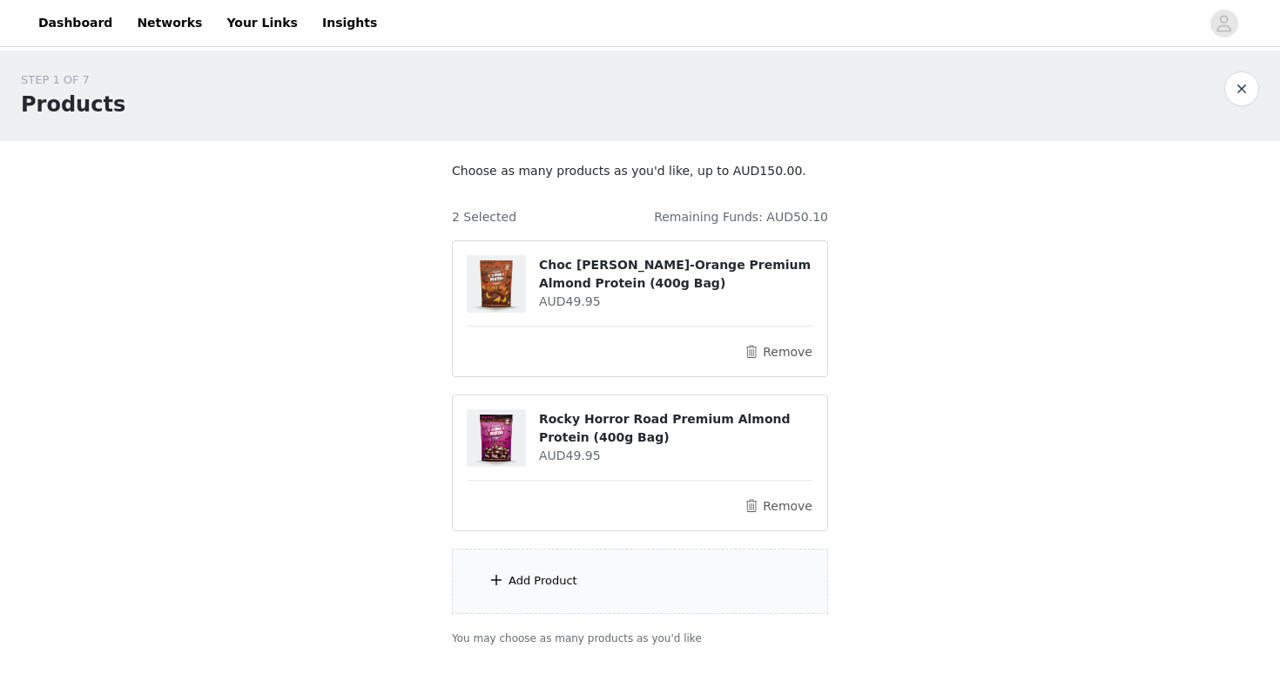
click at [564, 583] on div "Add Product" at bounding box center [543, 580] width 69 height 17
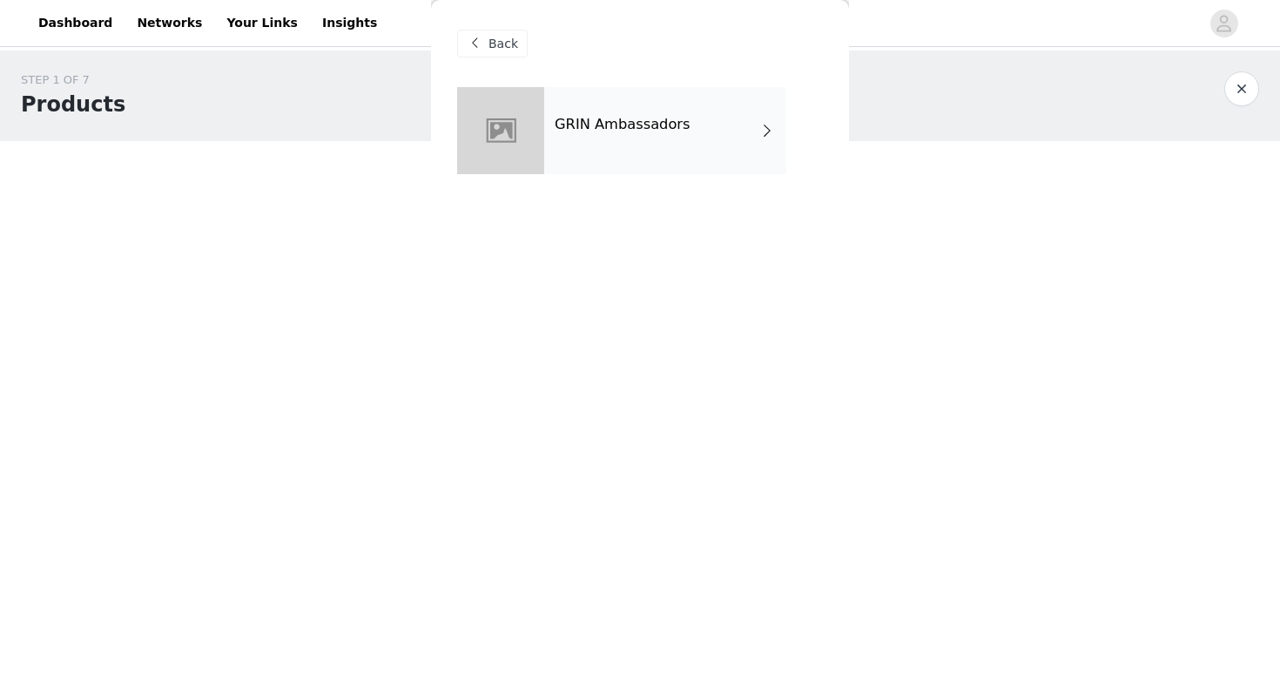
click at [625, 128] on h4 "GRIN Ambassadors" at bounding box center [623, 125] width 136 height 16
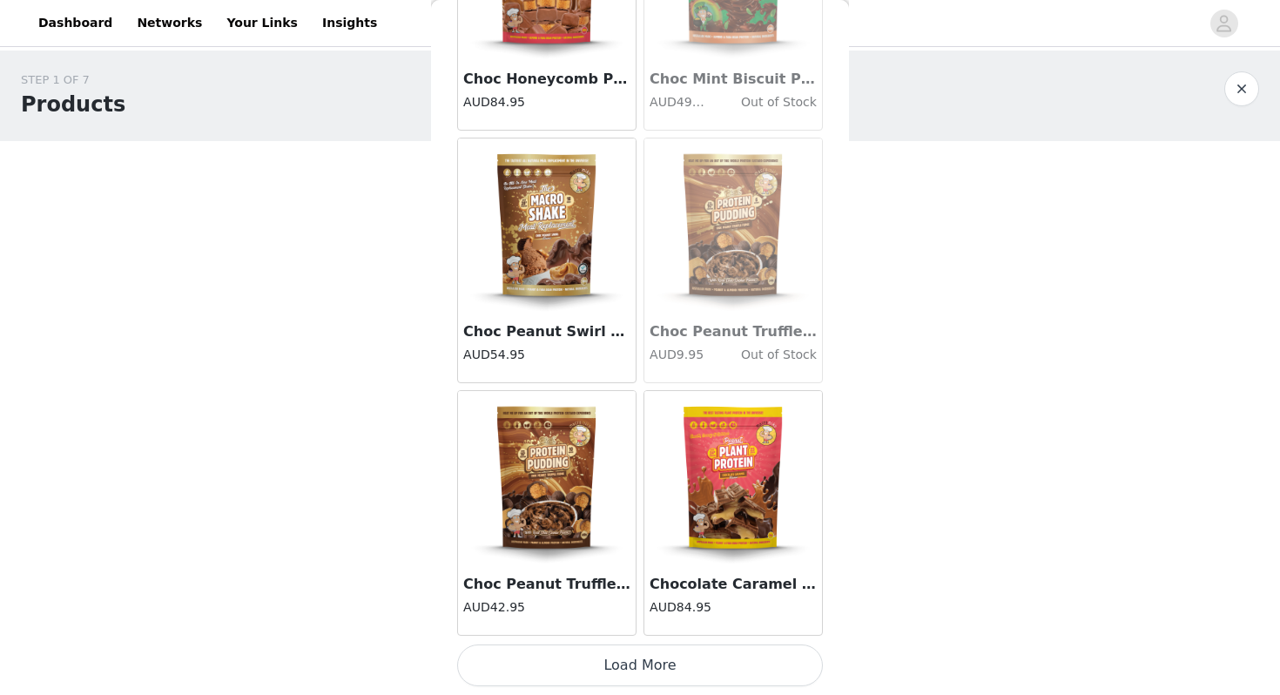
click at [622, 664] on button "Load More" at bounding box center [640, 665] width 366 height 42
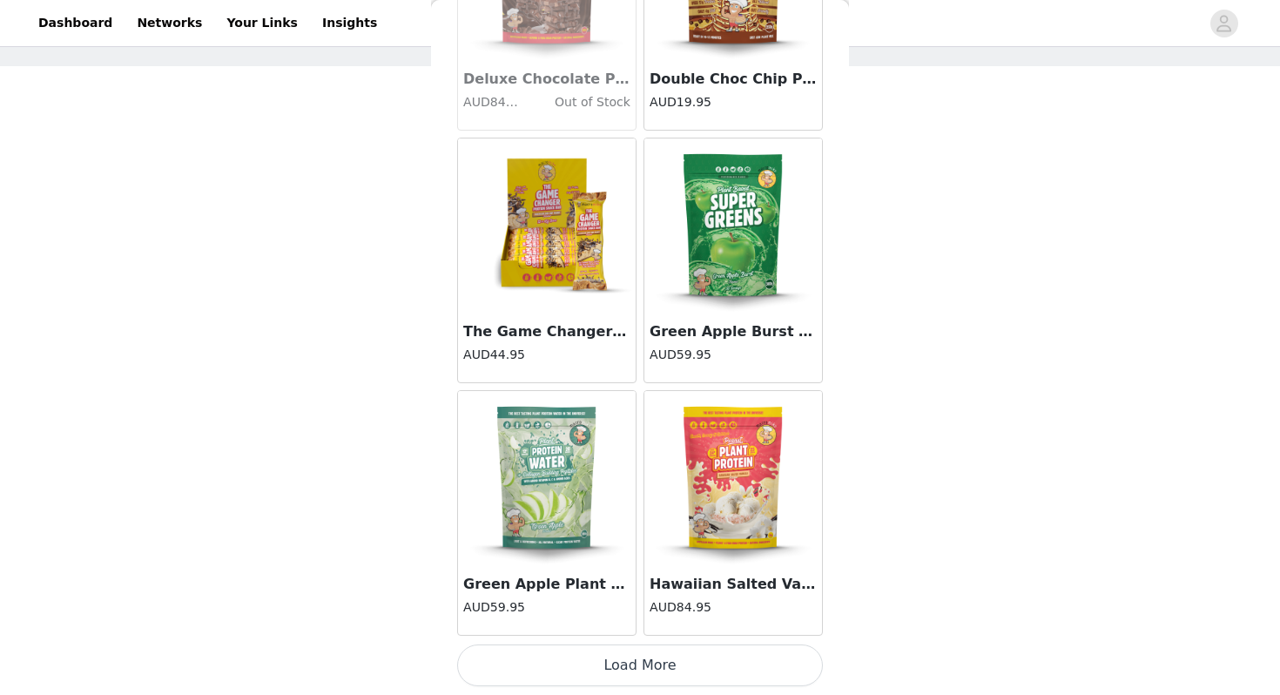
scroll to position [82, 0]
click at [637, 660] on button "Load More" at bounding box center [640, 665] width 366 height 42
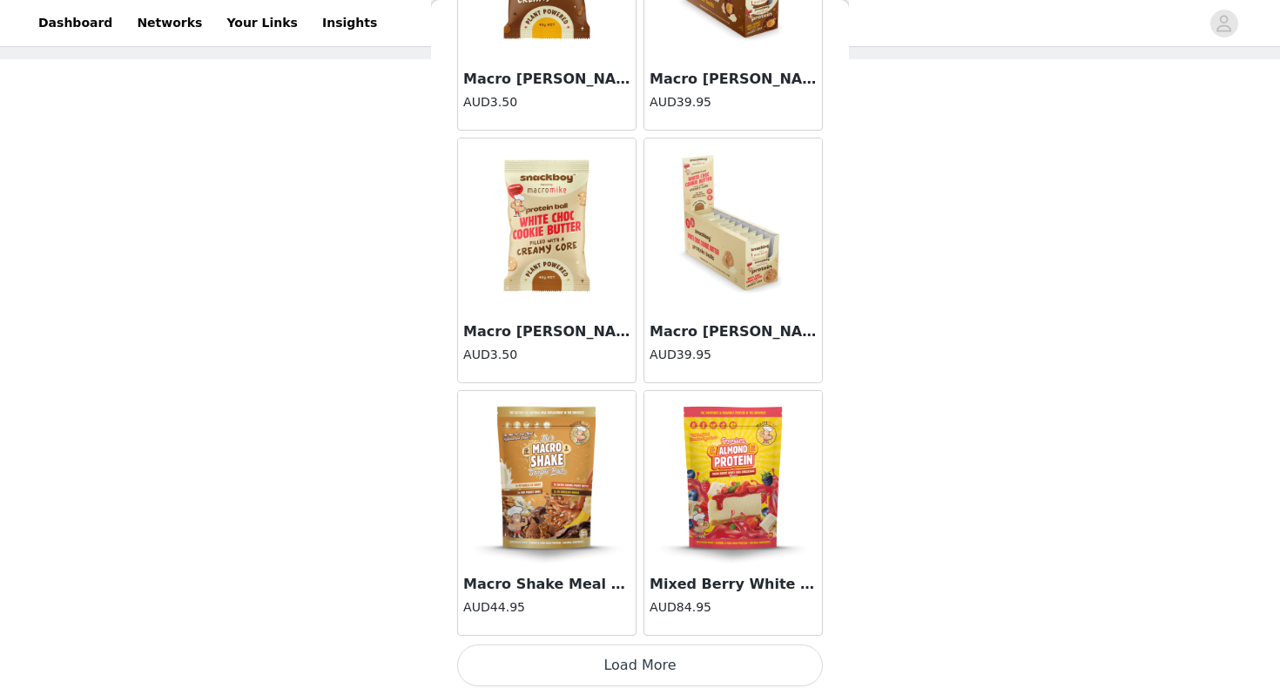
scroll to position [98, 0]
click at [630, 650] on button "Load More" at bounding box center [640, 665] width 366 height 42
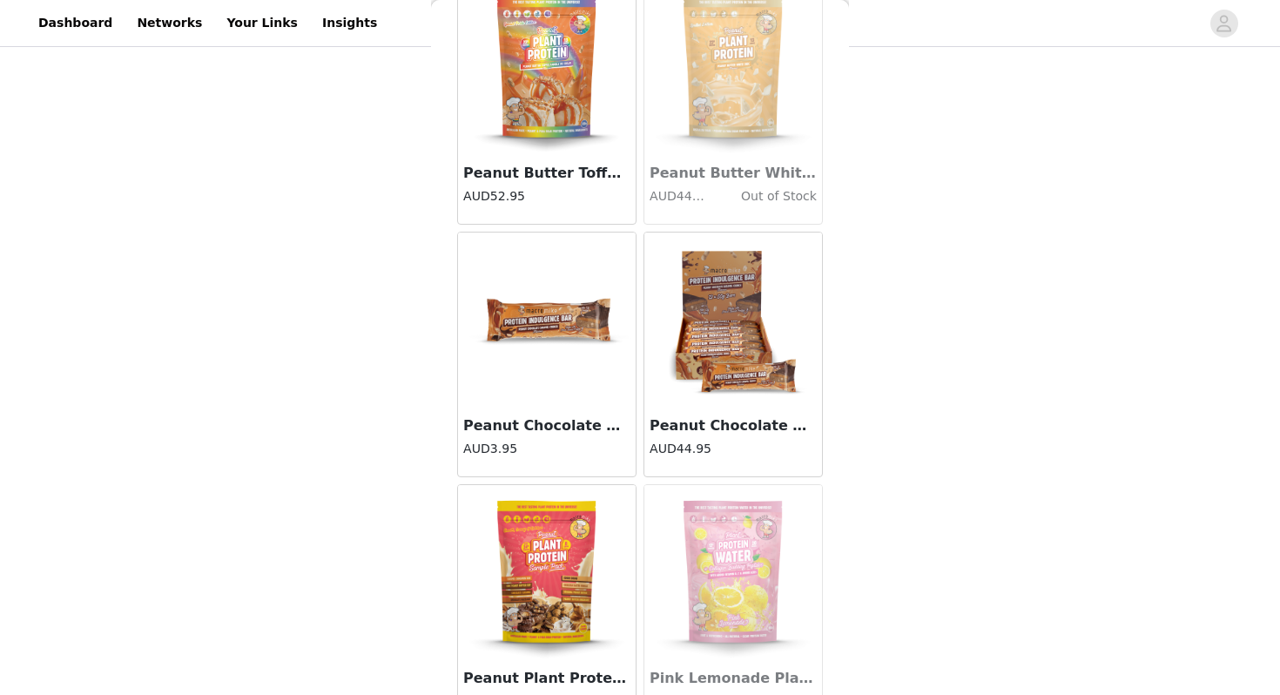
scroll to position [9545, 0]
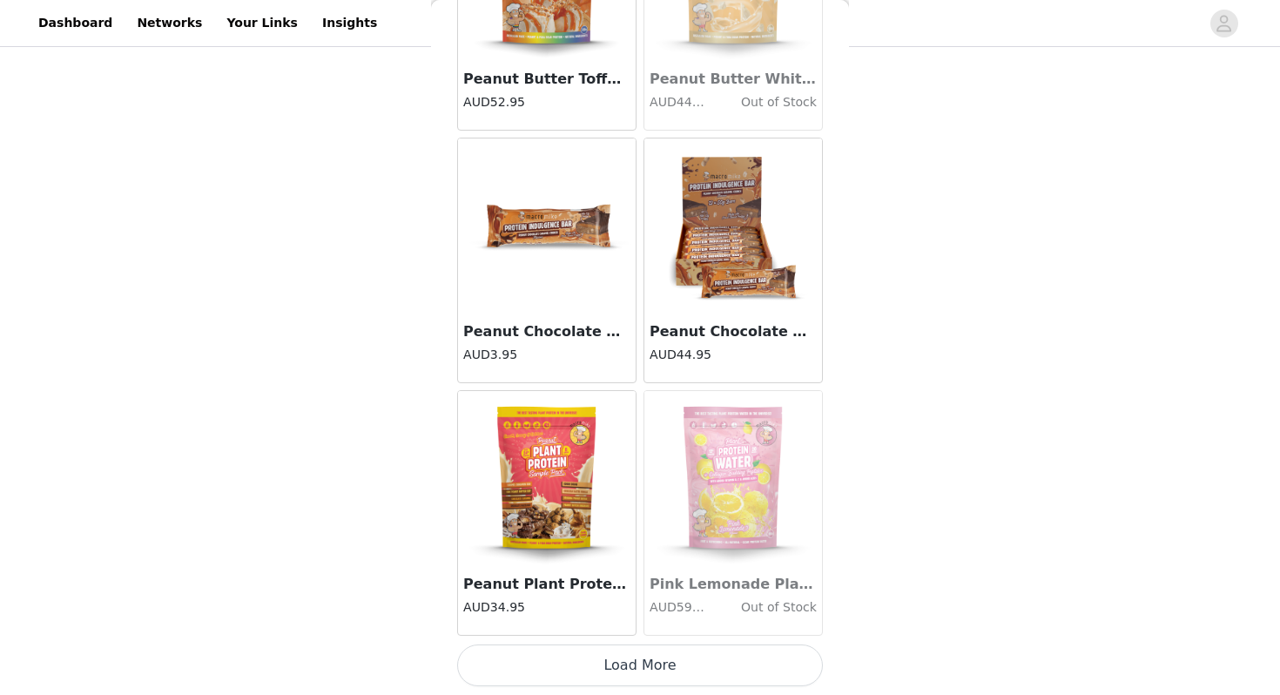
click at [633, 667] on button "Load More" at bounding box center [640, 665] width 366 height 42
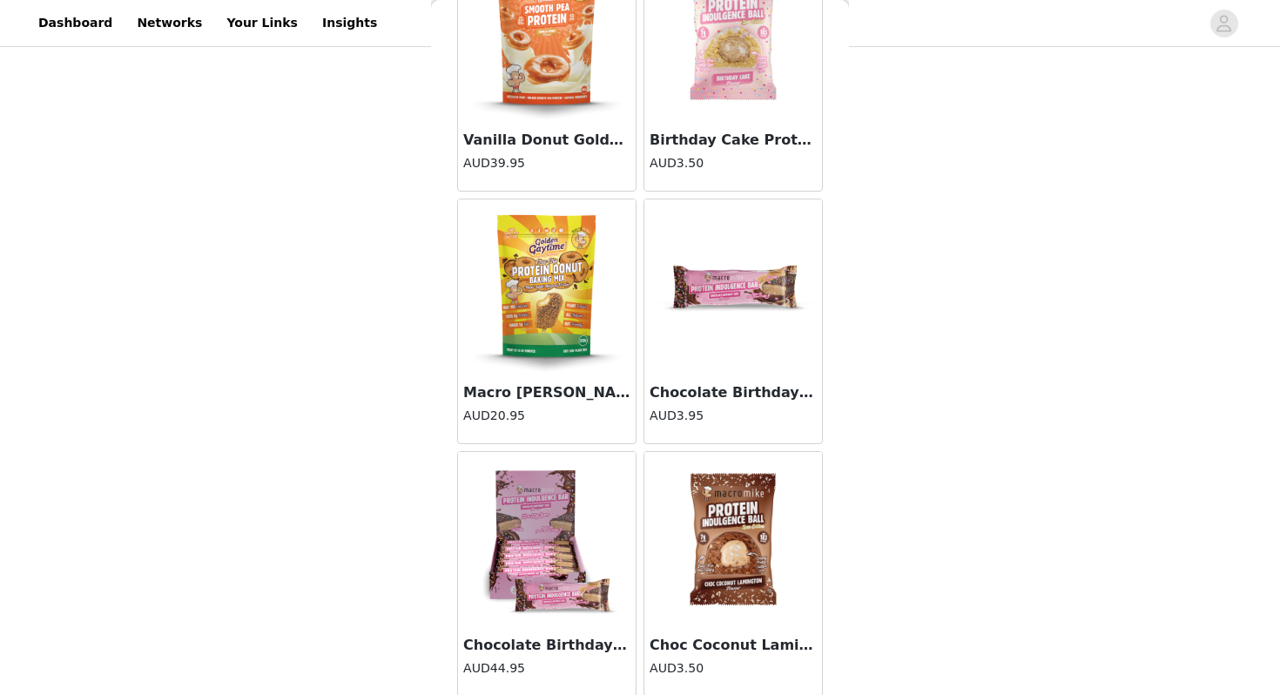
scroll to position [12070, 0]
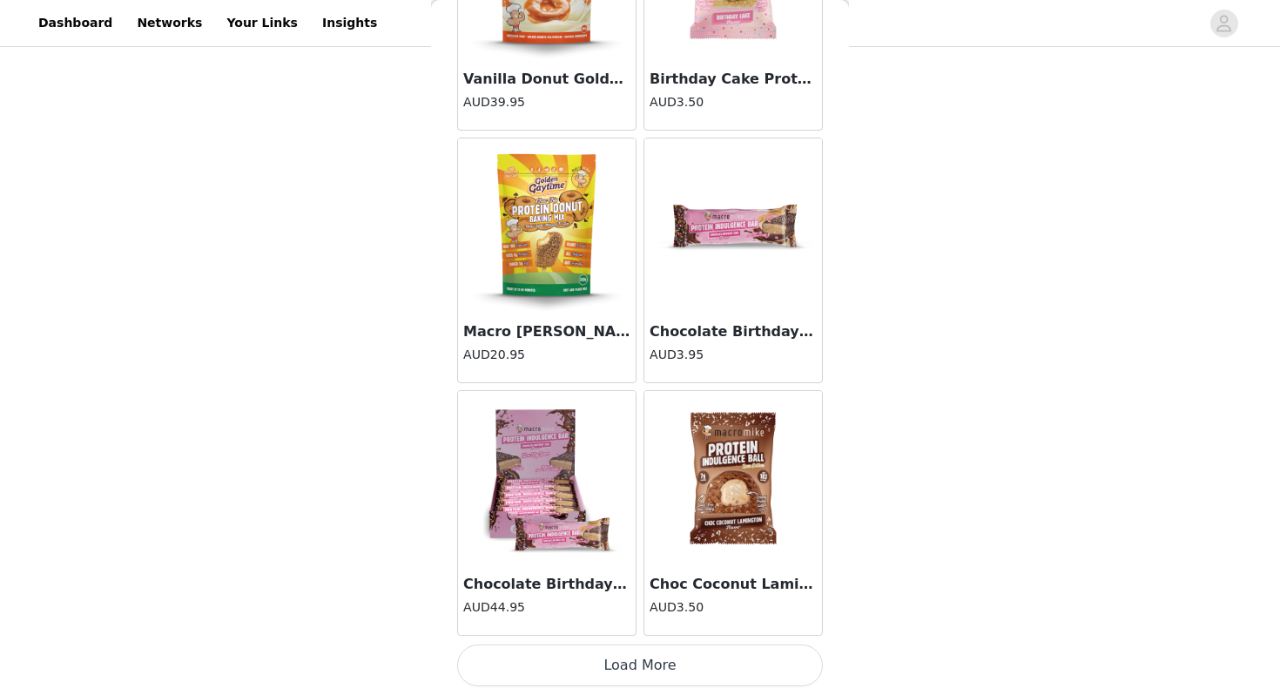
click at [632, 658] on button "Load More" at bounding box center [640, 665] width 366 height 42
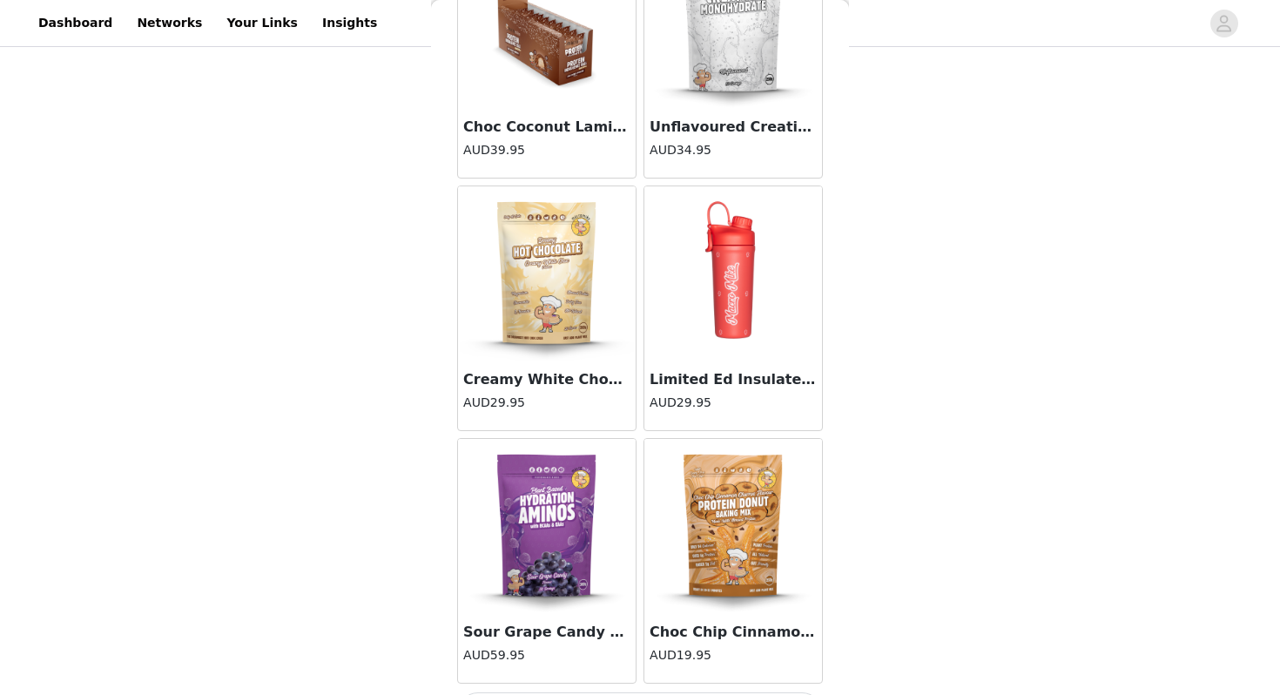
scroll to position [14595, 0]
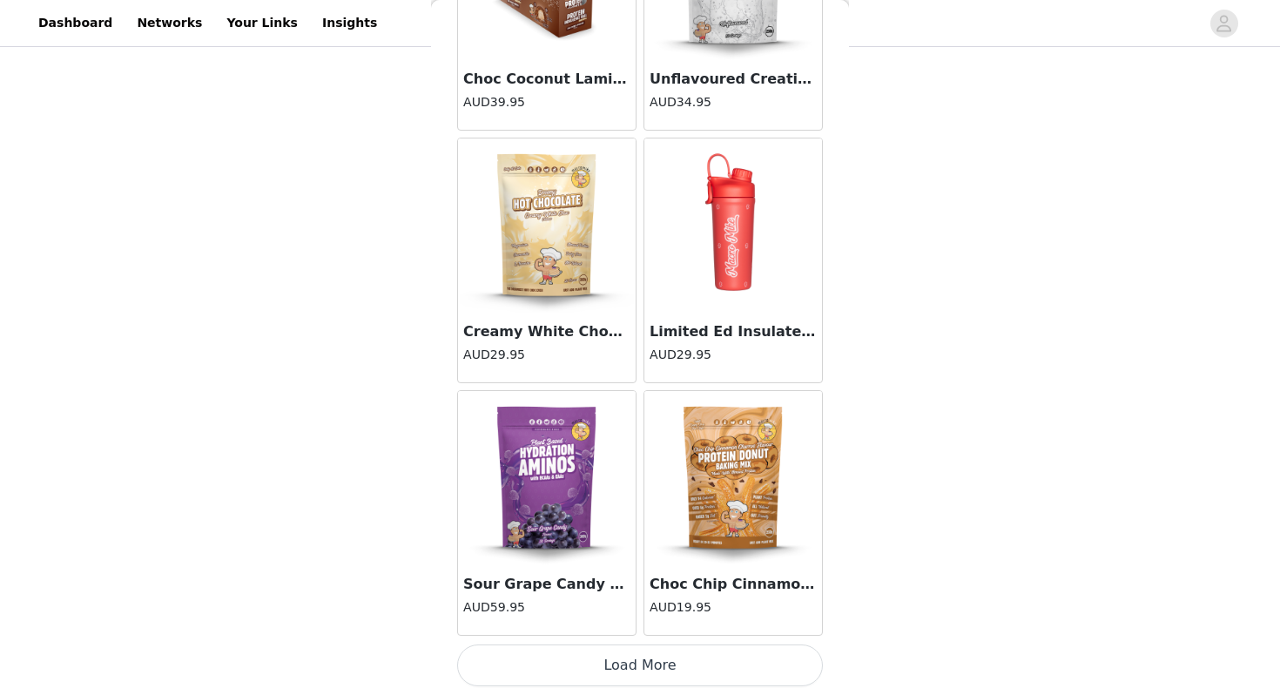
click at [631, 646] on button "Load More" at bounding box center [640, 665] width 366 height 42
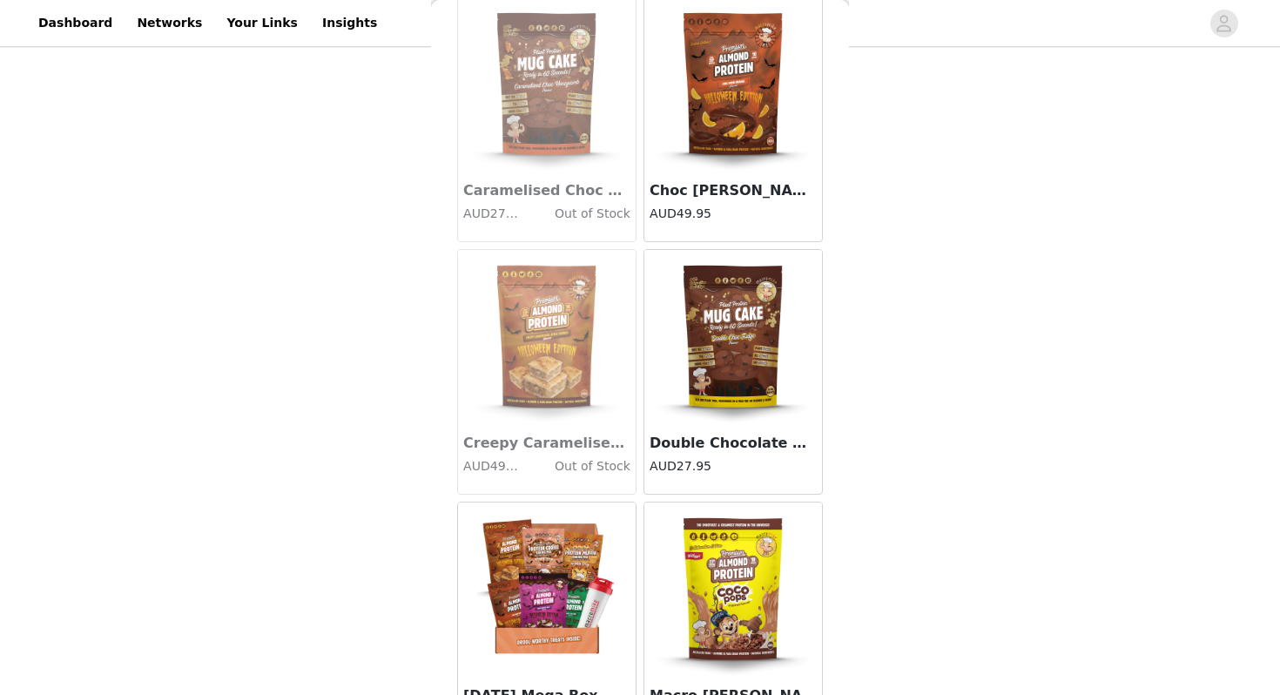
scroll to position [17121, 0]
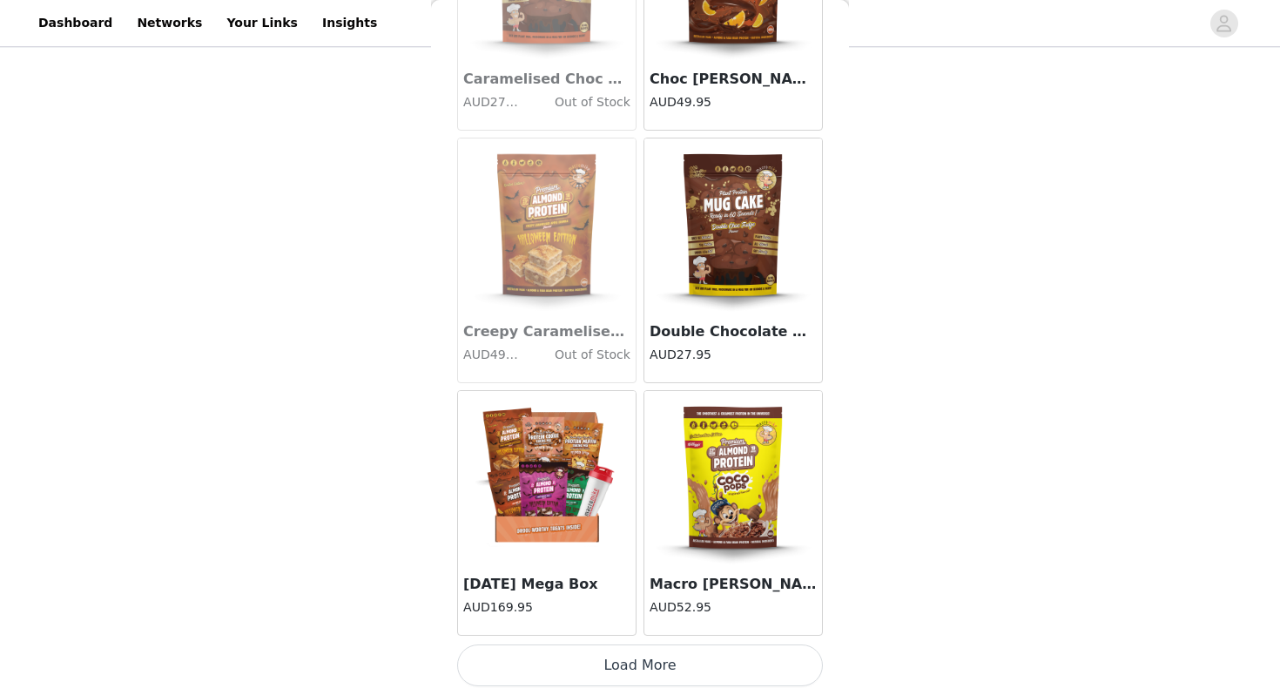
click at [637, 670] on button "Load More" at bounding box center [640, 665] width 366 height 42
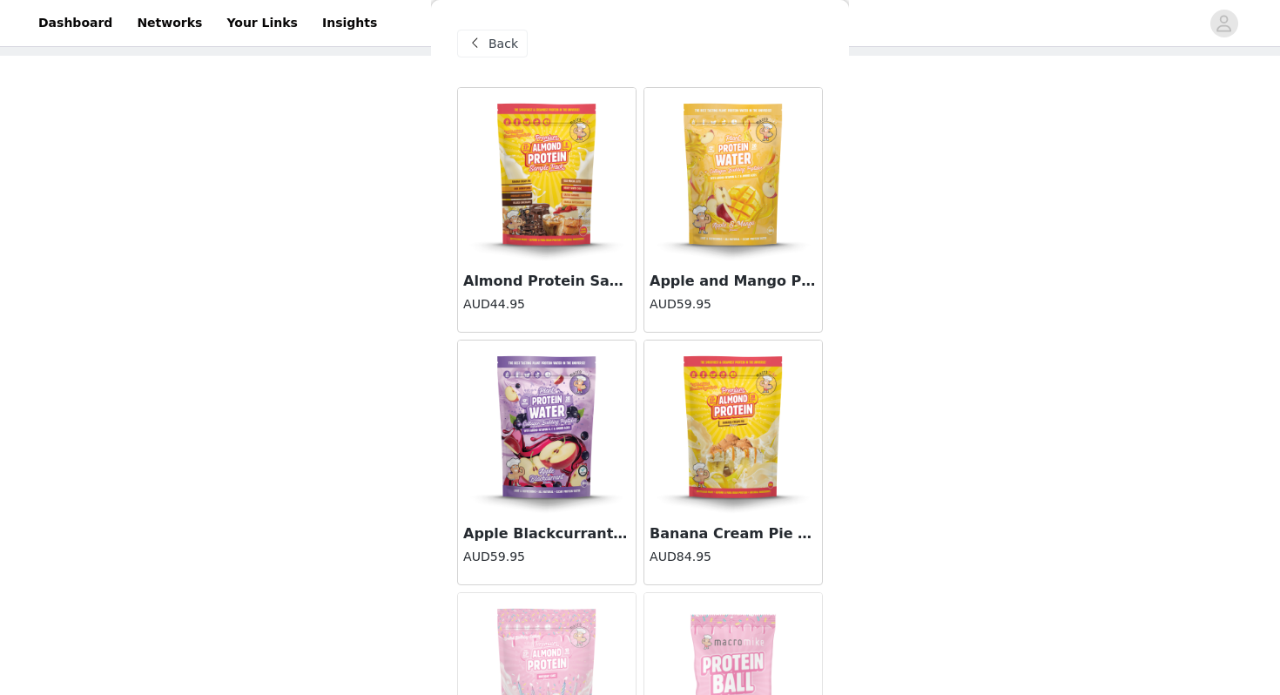
scroll to position [89, 0]
click at [556, 439] on img at bounding box center [547, 427] width 174 height 174
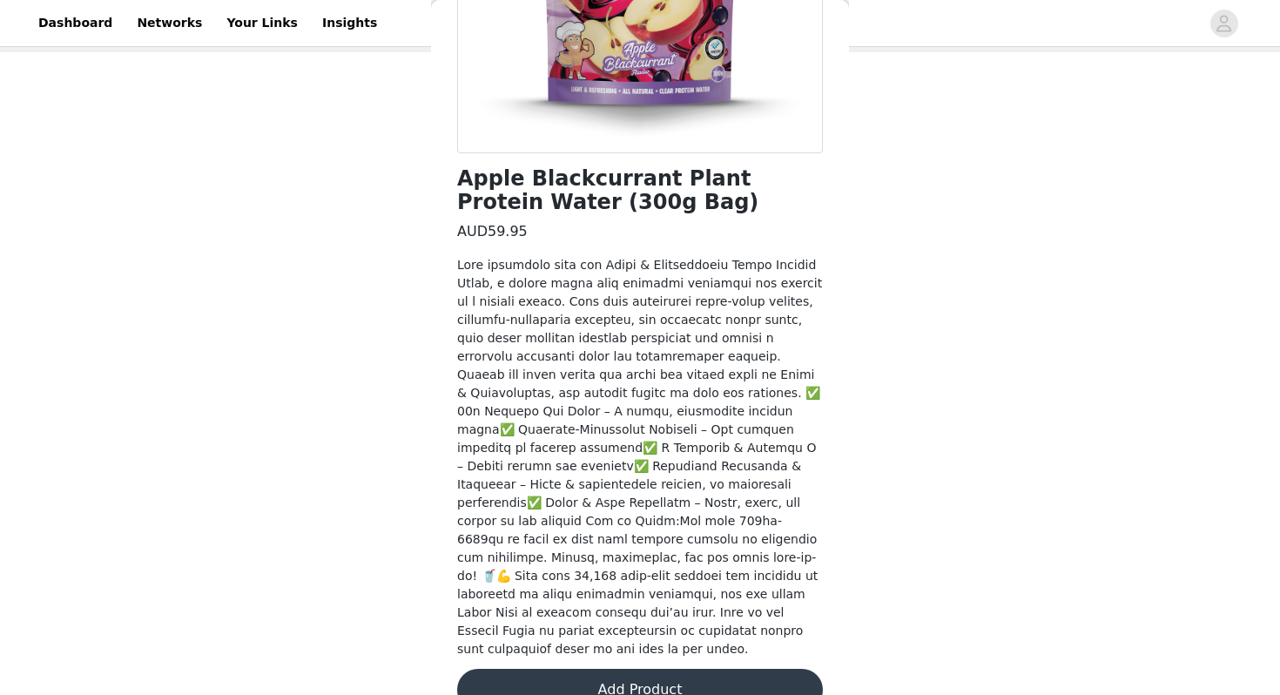
scroll to position [98, 0]
click at [618, 669] on button "Add Product" at bounding box center [640, 690] width 366 height 42
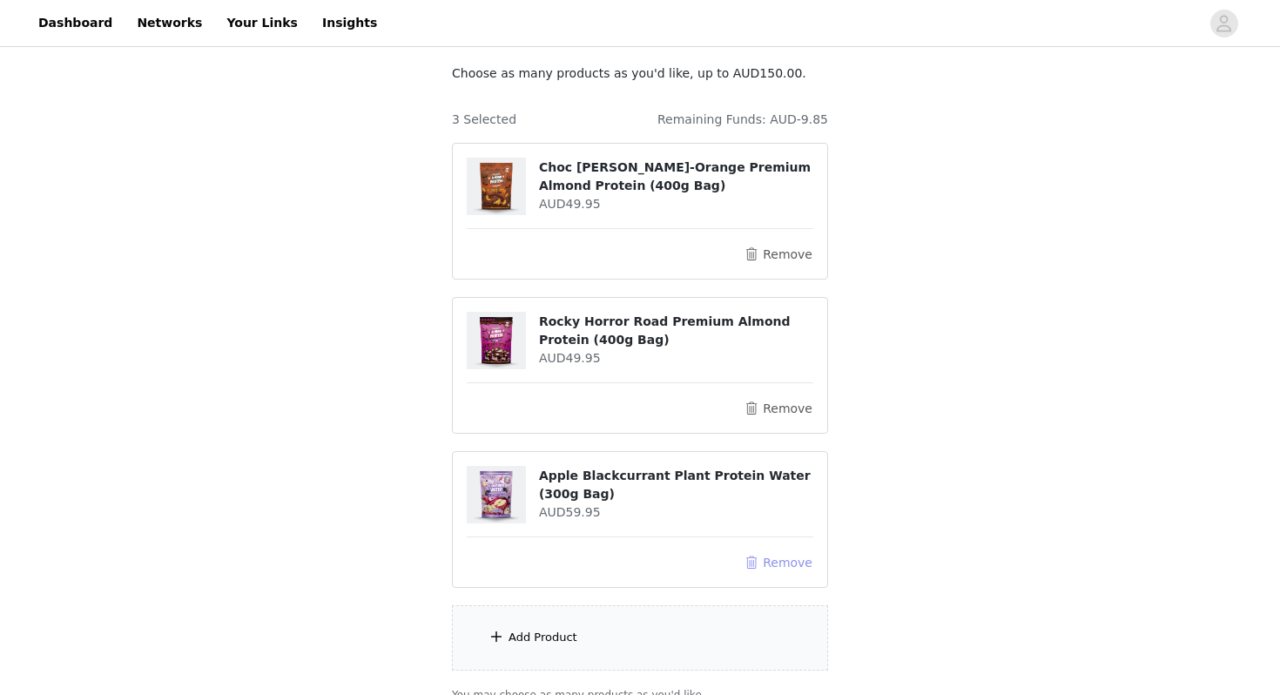
click at [769, 556] on button "Remove" at bounding box center [779, 562] width 70 height 21
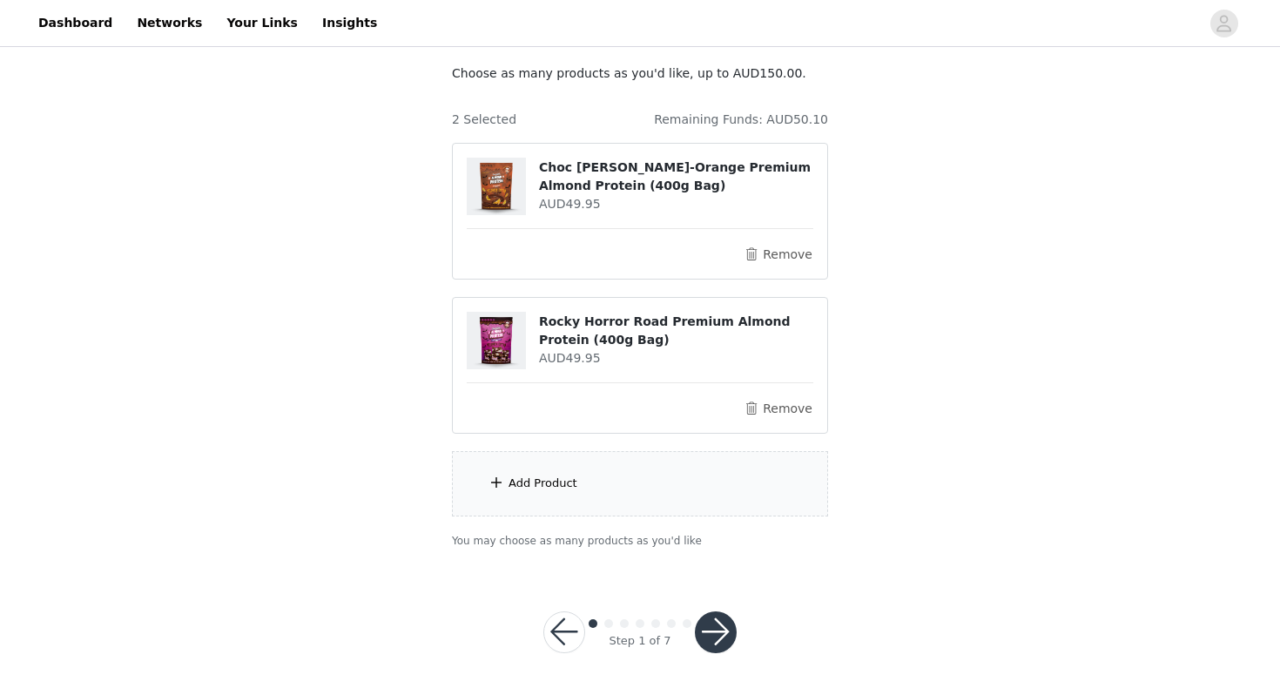
click at [660, 487] on div "Add Product" at bounding box center [640, 483] width 376 height 65
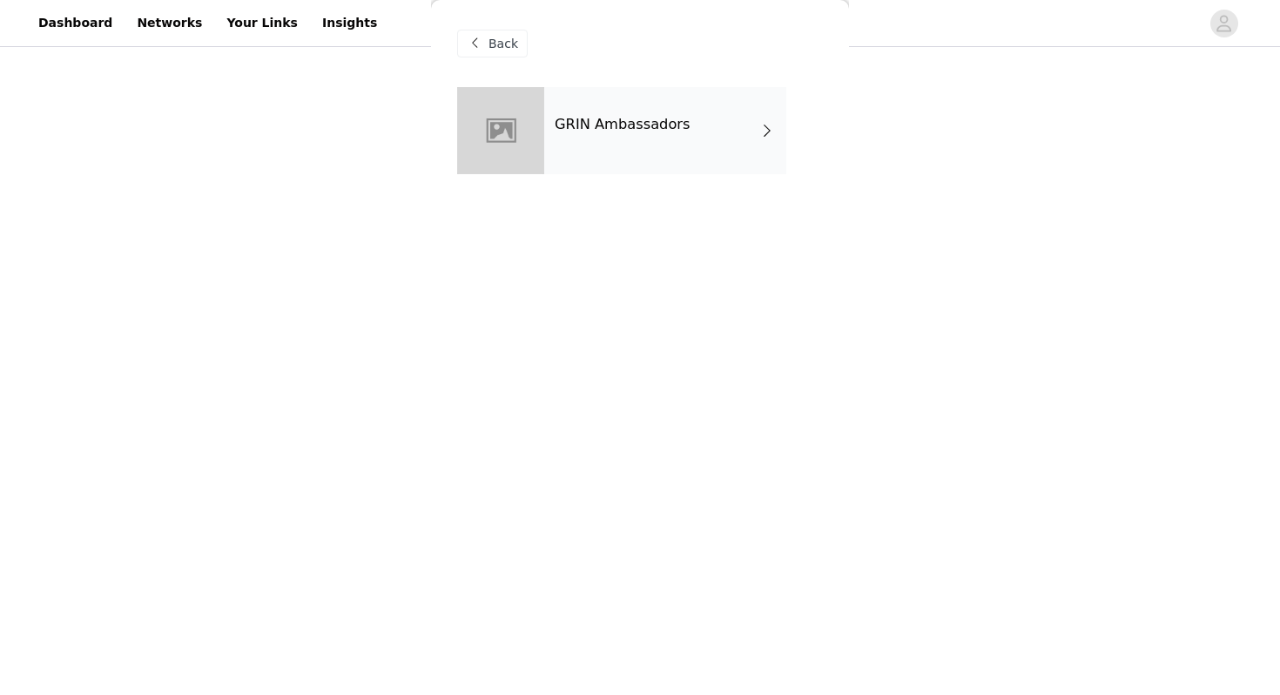
click at [669, 140] on div "GRIN Ambassadors" at bounding box center [665, 130] width 242 height 87
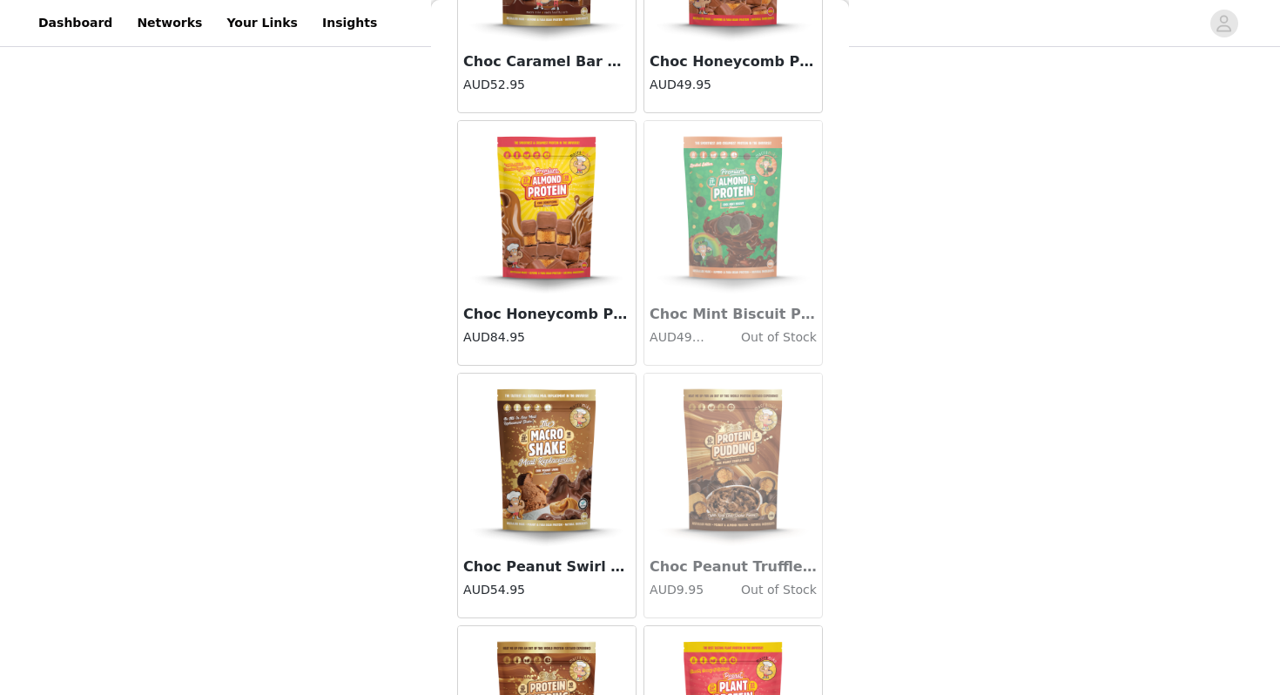
scroll to position [1970, 0]
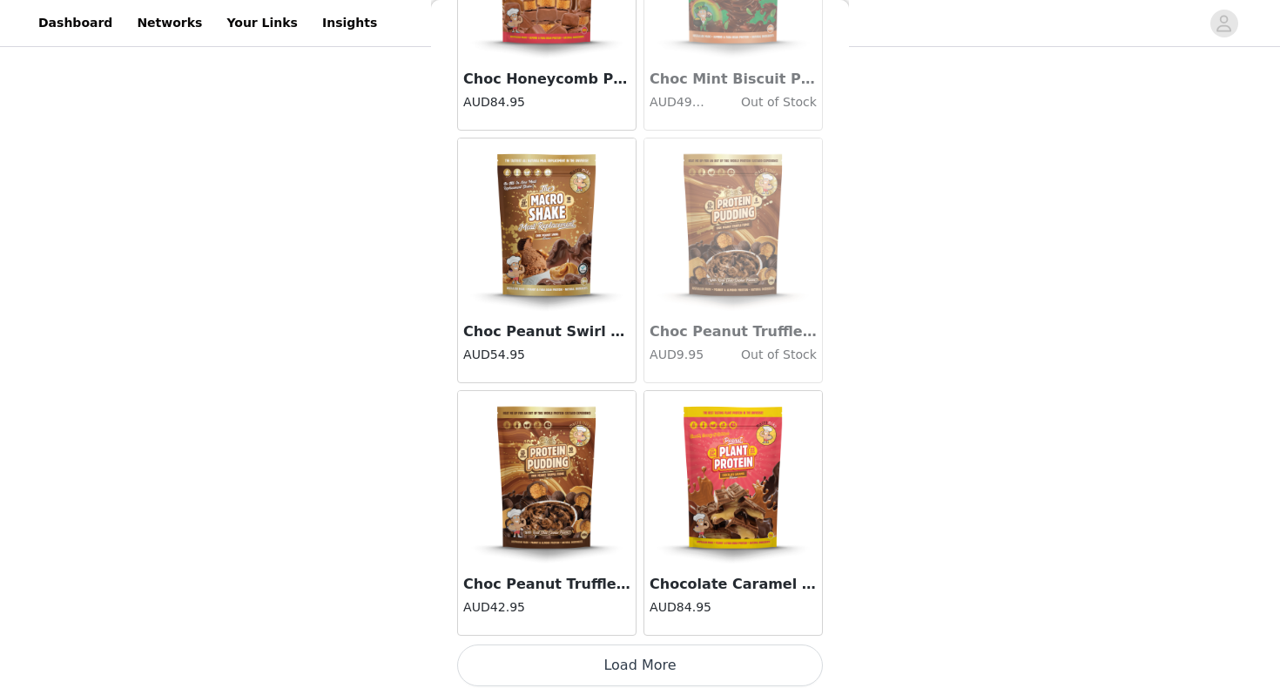
click at [613, 669] on button "Load More" at bounding box center [640, 665] width 366 height 42
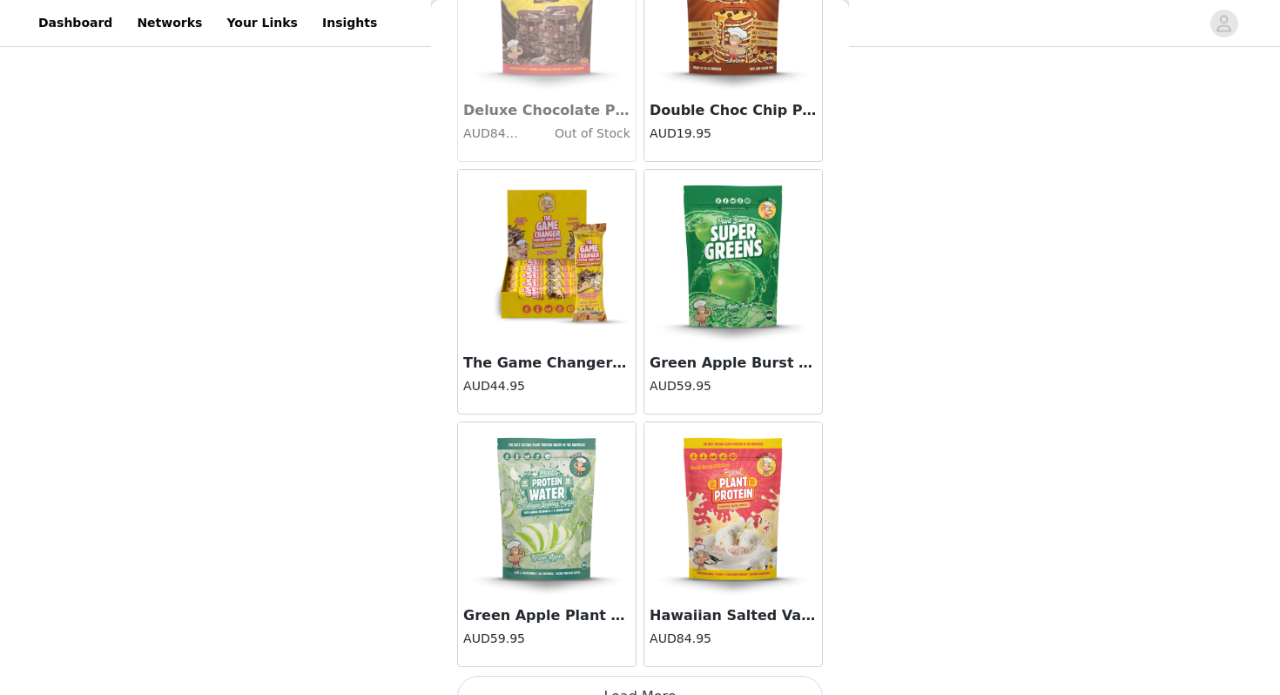
scroll to position [4495, 0]
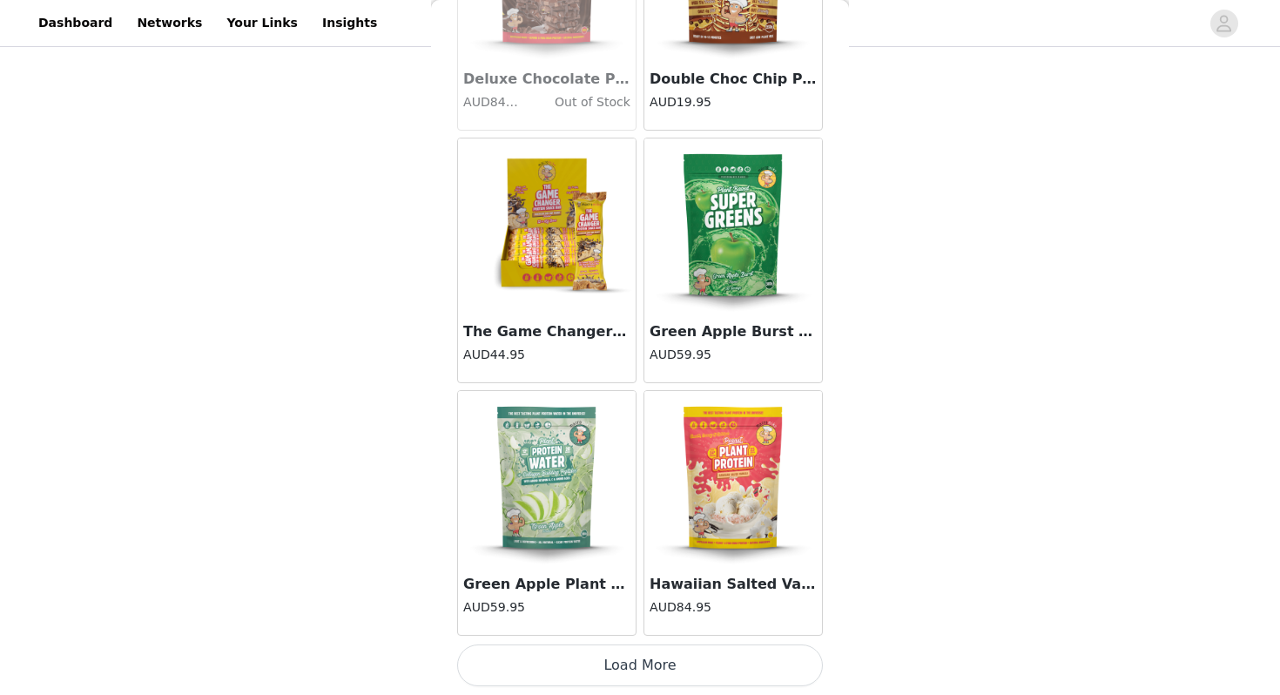
click at [624, 663] on button "Load More" at bounding box center [640, 665] width 366 height 42
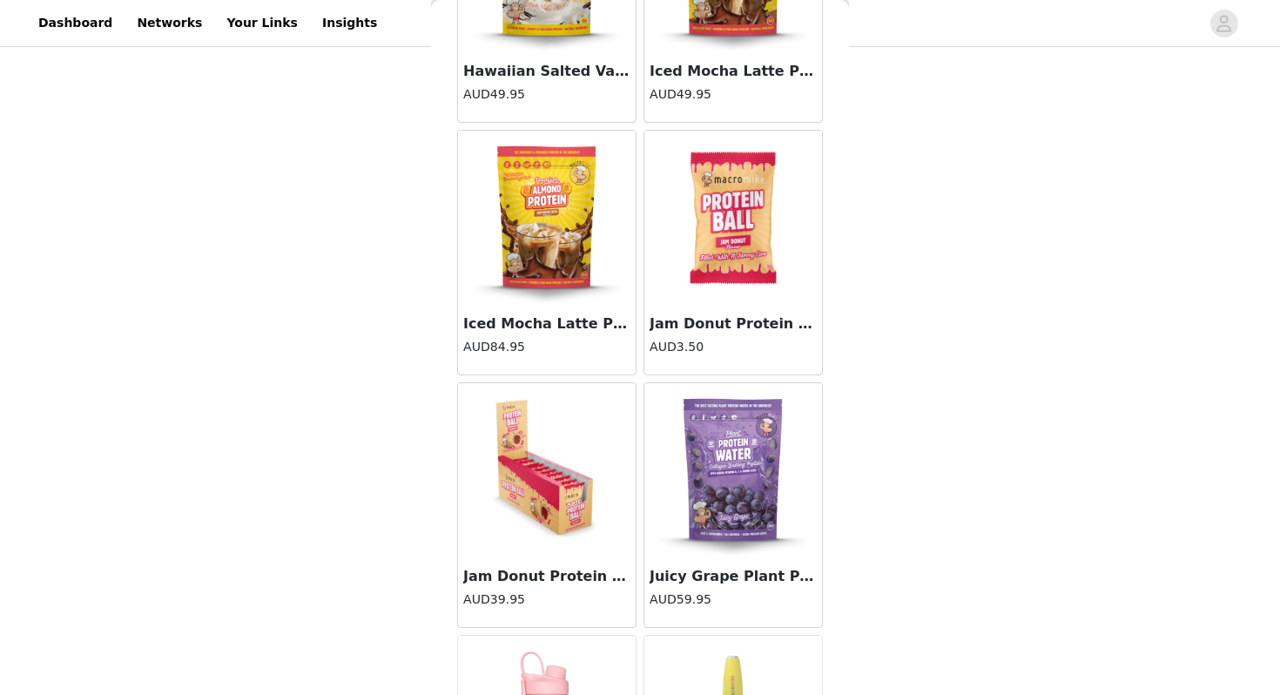
scroll to position [5261, 0]
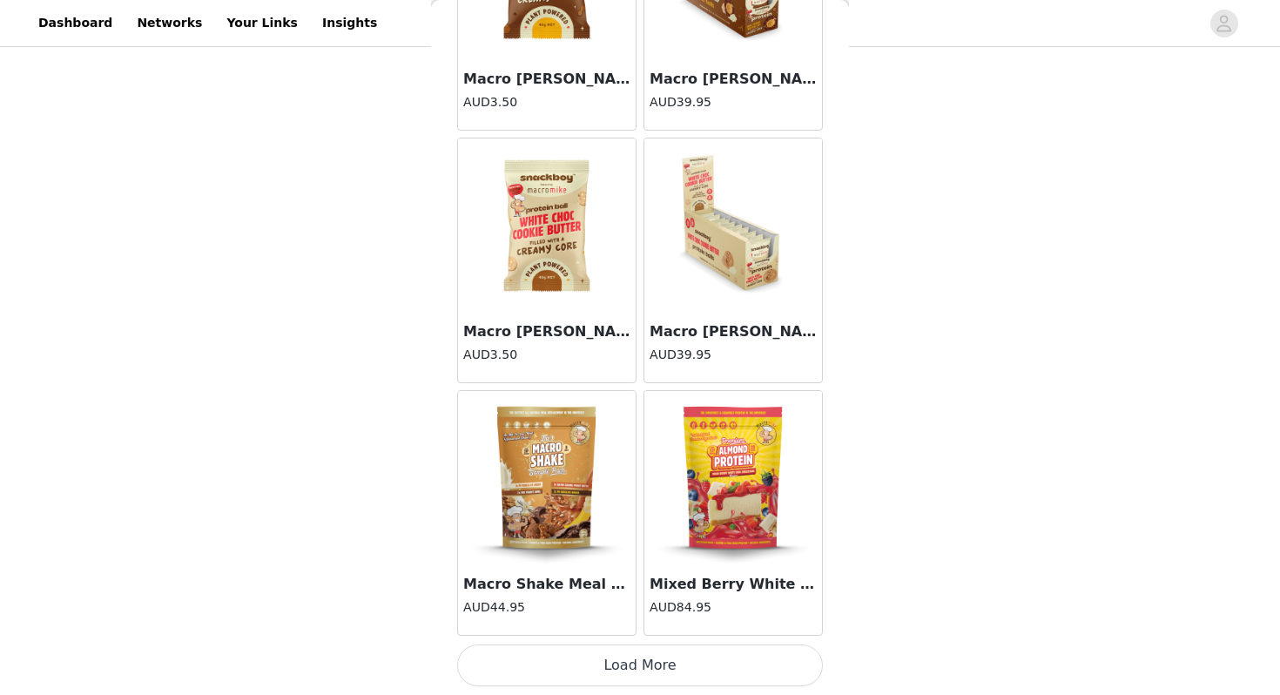
click at [637, 670] on button "Load More" at bounding box center [640, 665] width 366 height 42
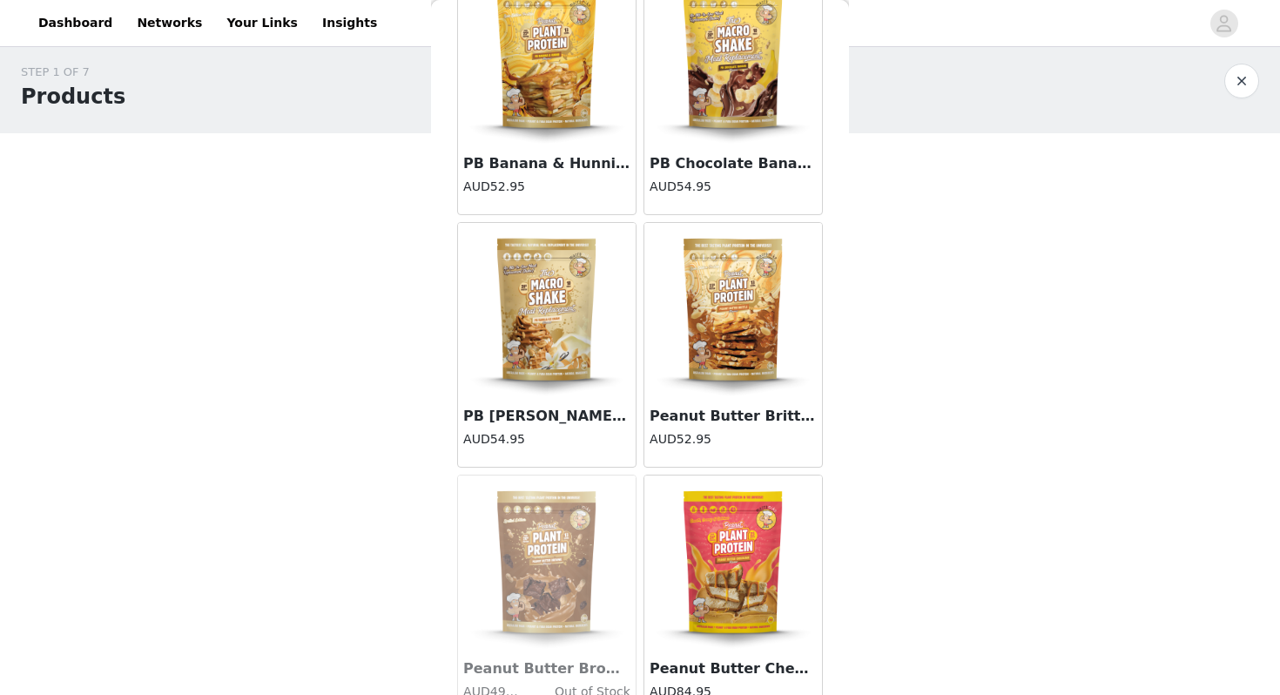
scroll to position [9545, 0]
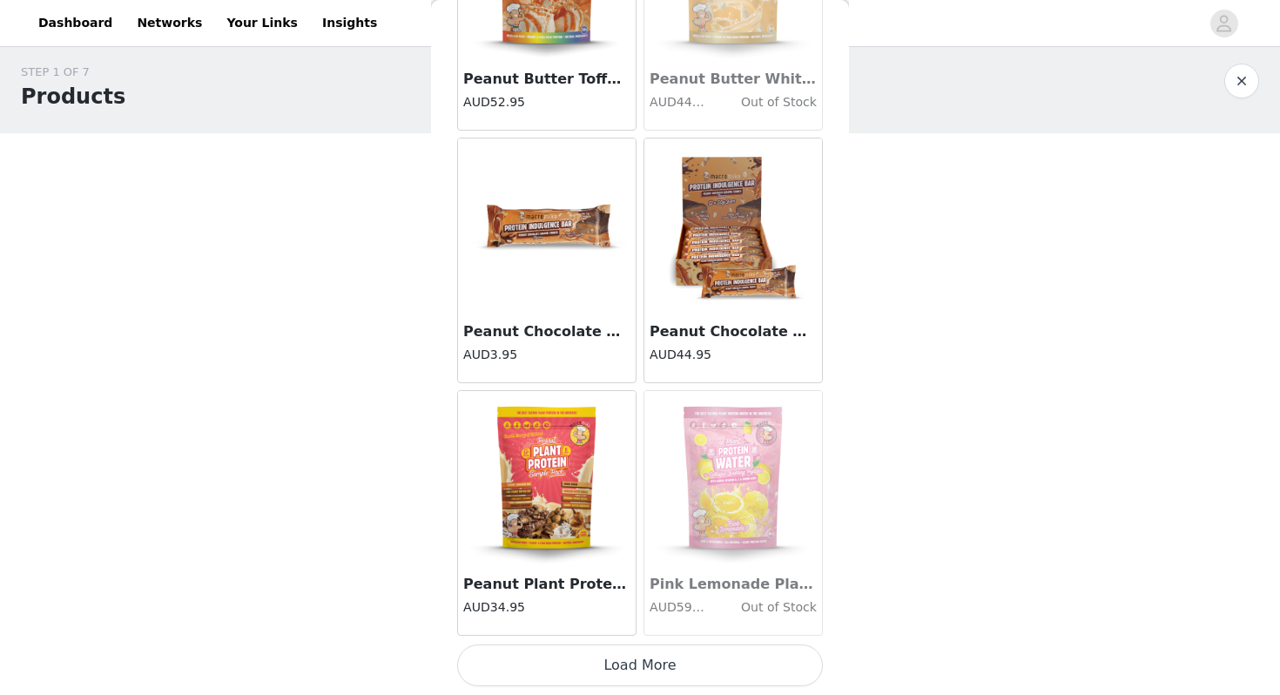
click at [628, 671] on button "Load More" at bounding box center [640, 665] width 366 height 42
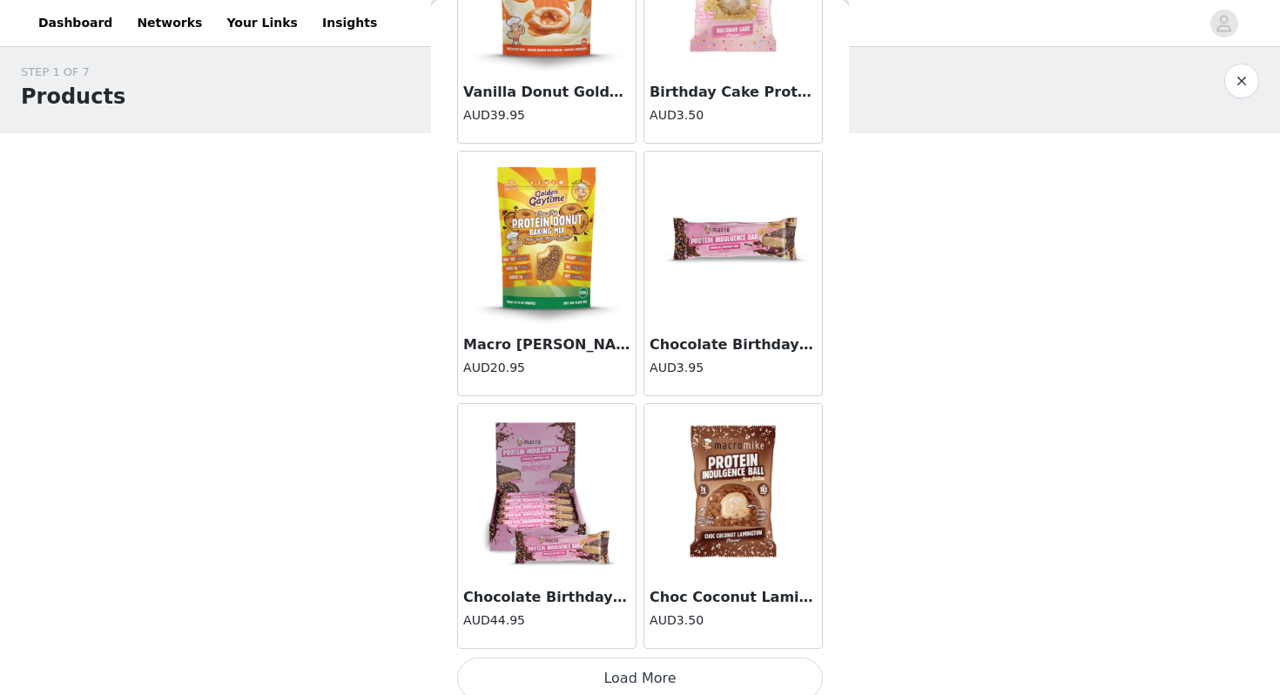
scroll to position [12063, 0]
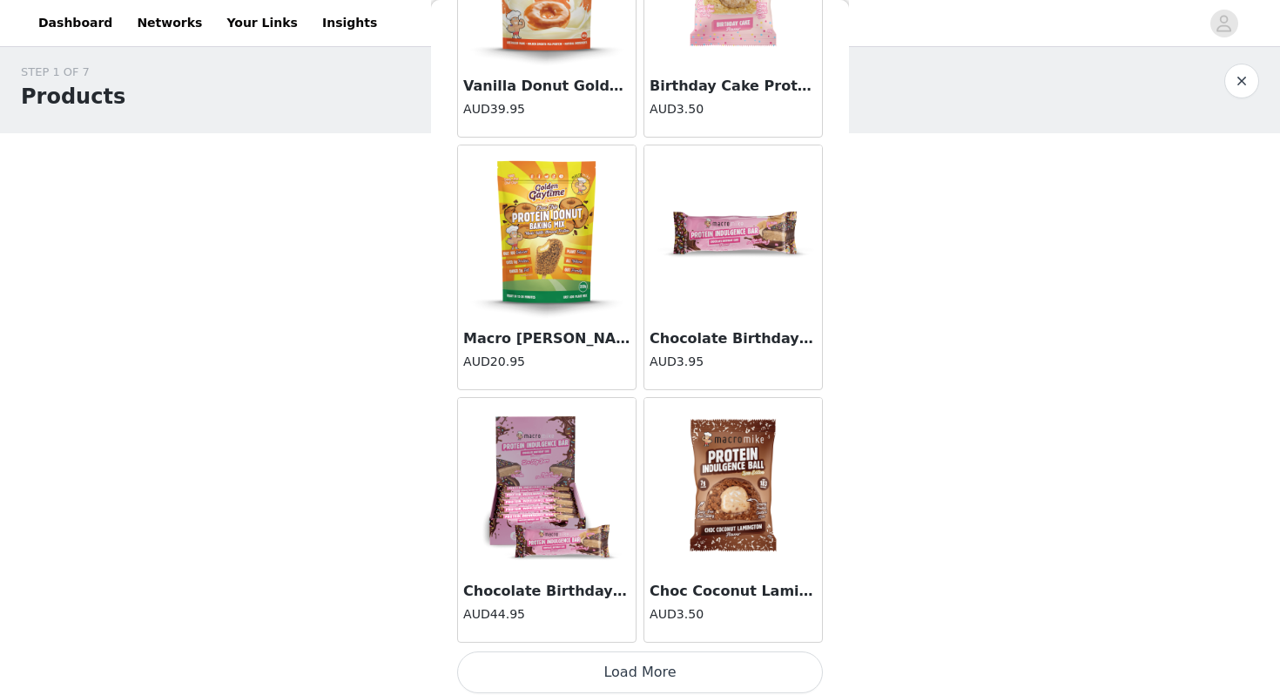
click at [632, 679] on button "Load More" at bounding box center [640, 672] width 366 height 42
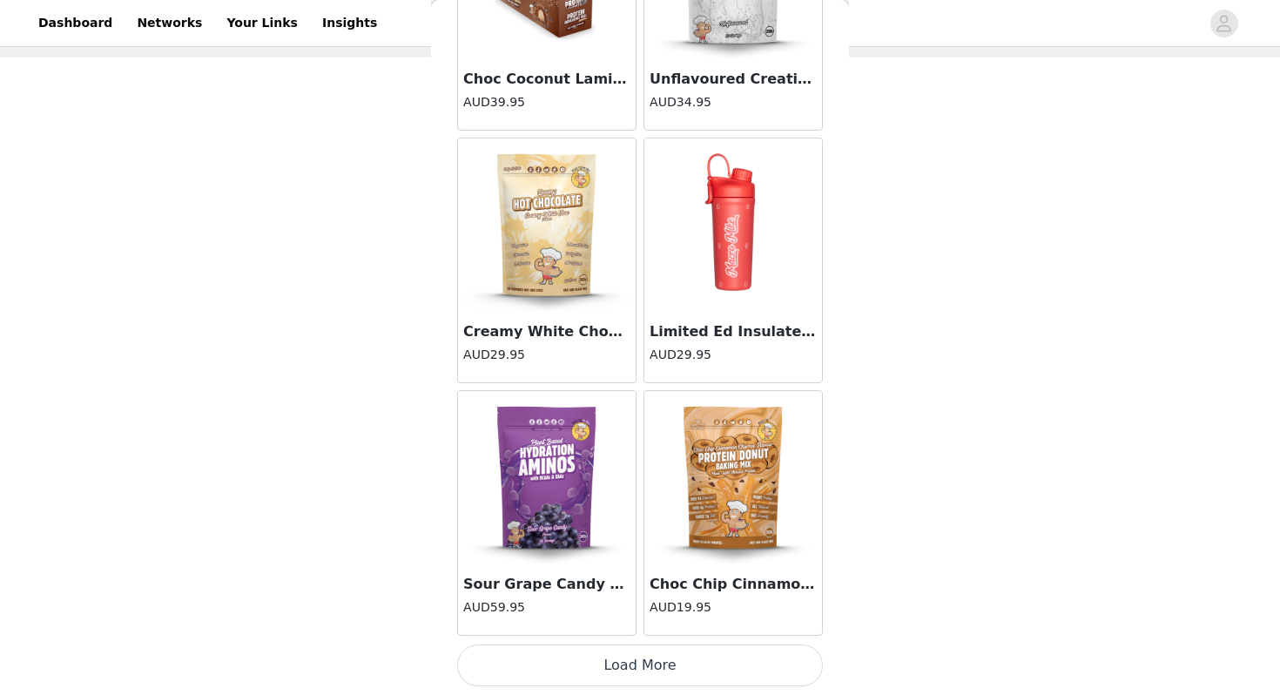
scroll to position [84, 0]
click at [629, 658] on button "Load More" at bounding box center [640, 665] width 366 height 42
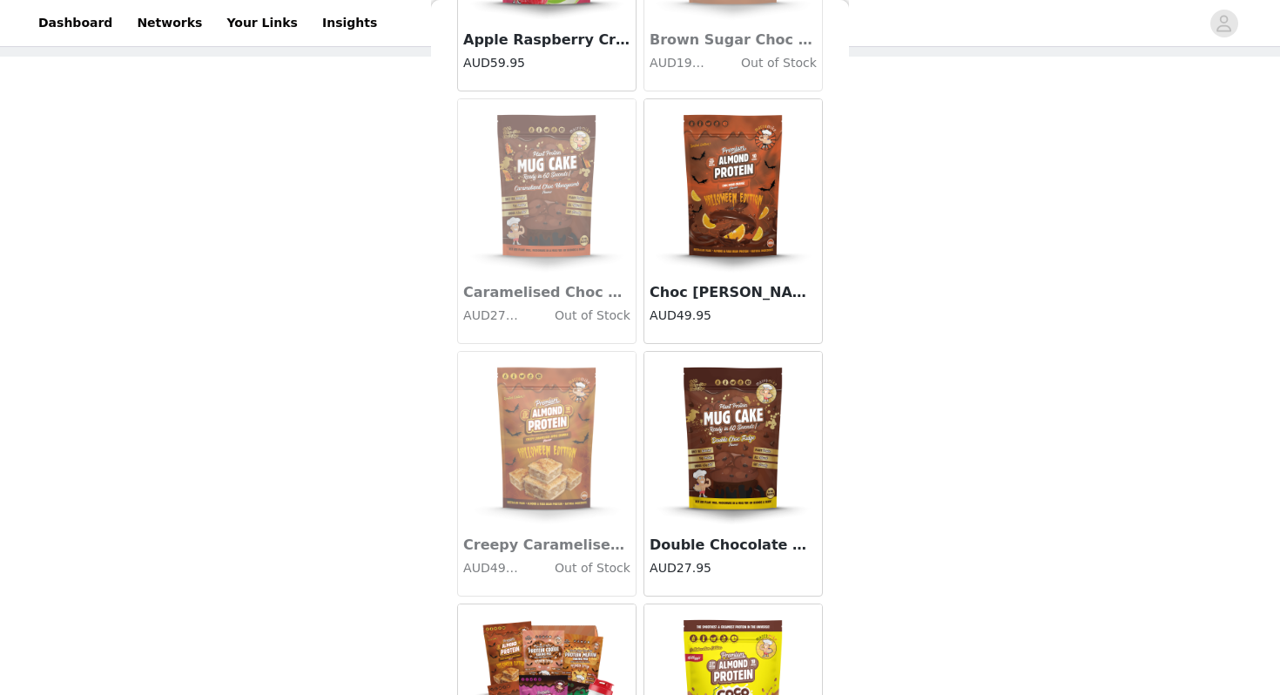
scroll to position [16897, 0]
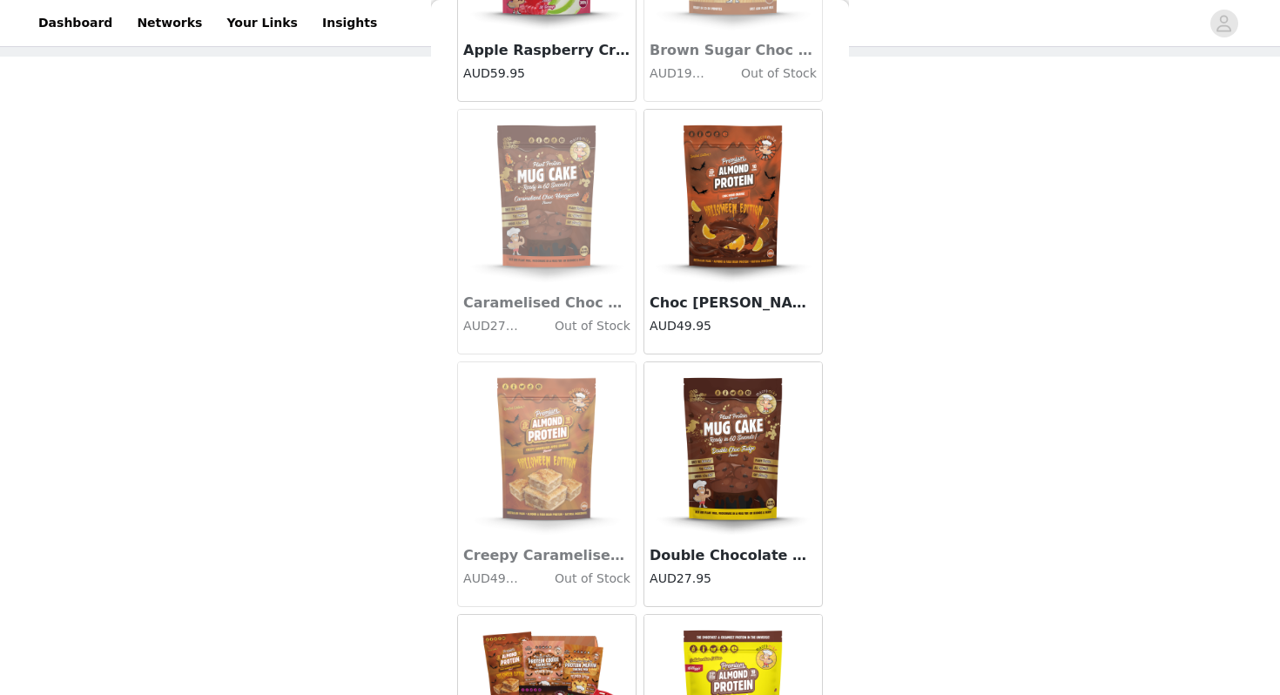
click at [734, 495] on img at bounding box center [733, 449] width 174 height 174
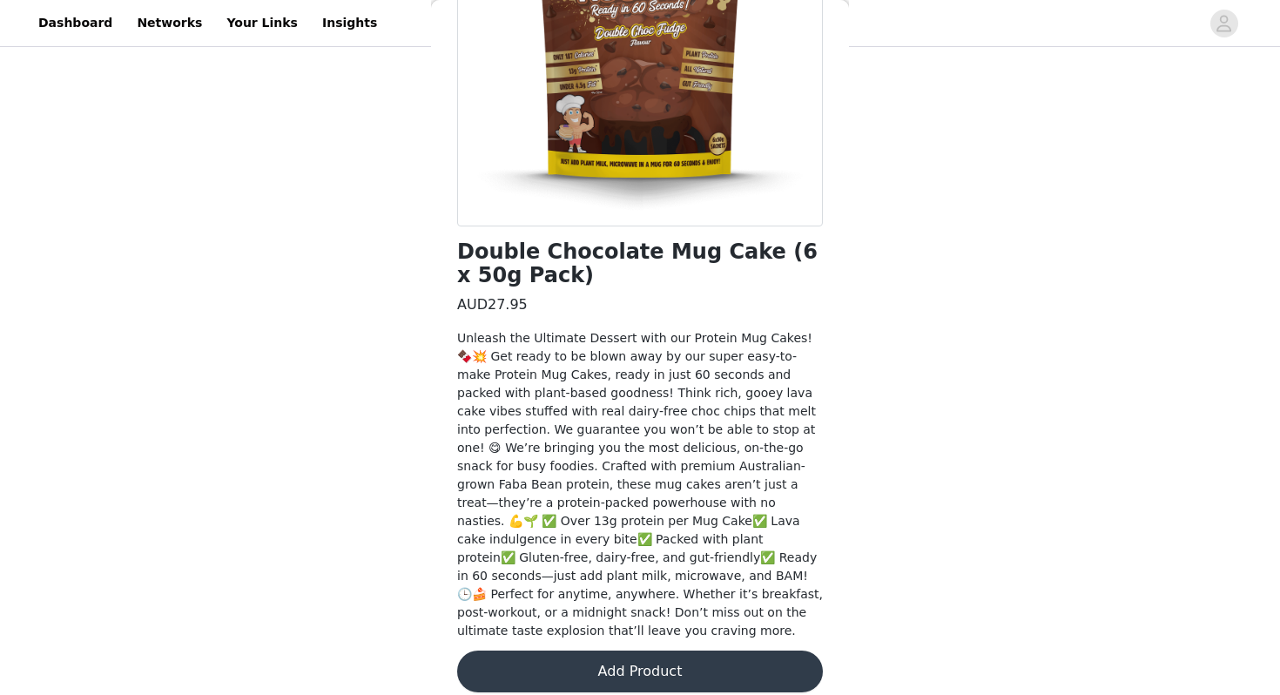
scroll to position [0, 0]
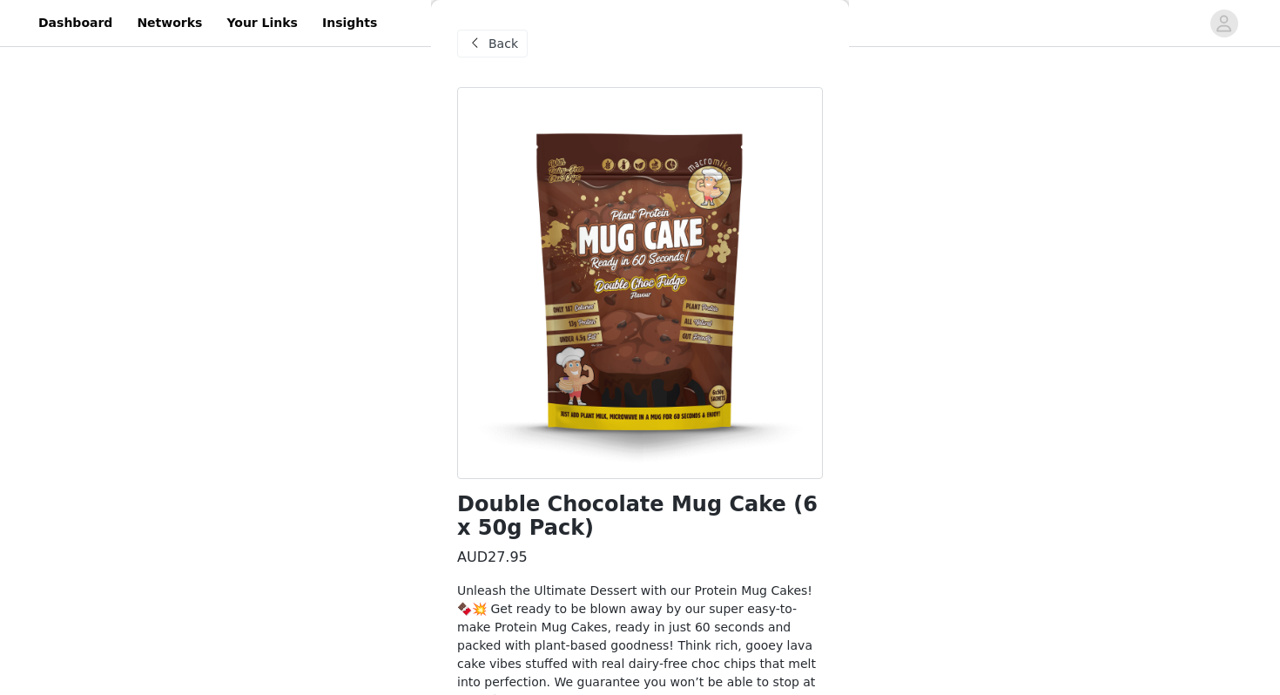
click at [487, 46] on div "Back" at bounding box center [492, 44] width 71 height 28
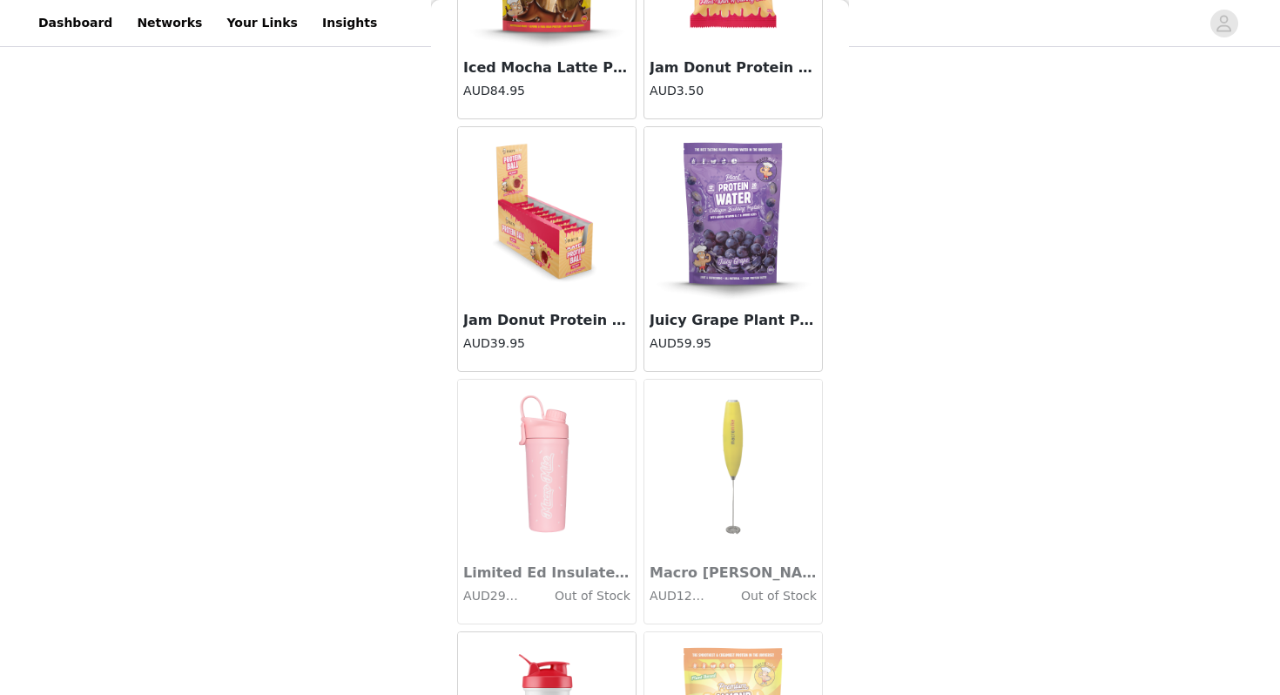
scroll to position [5532, 0]
